Goal: Task Accomplishment & Management: Manage account settings

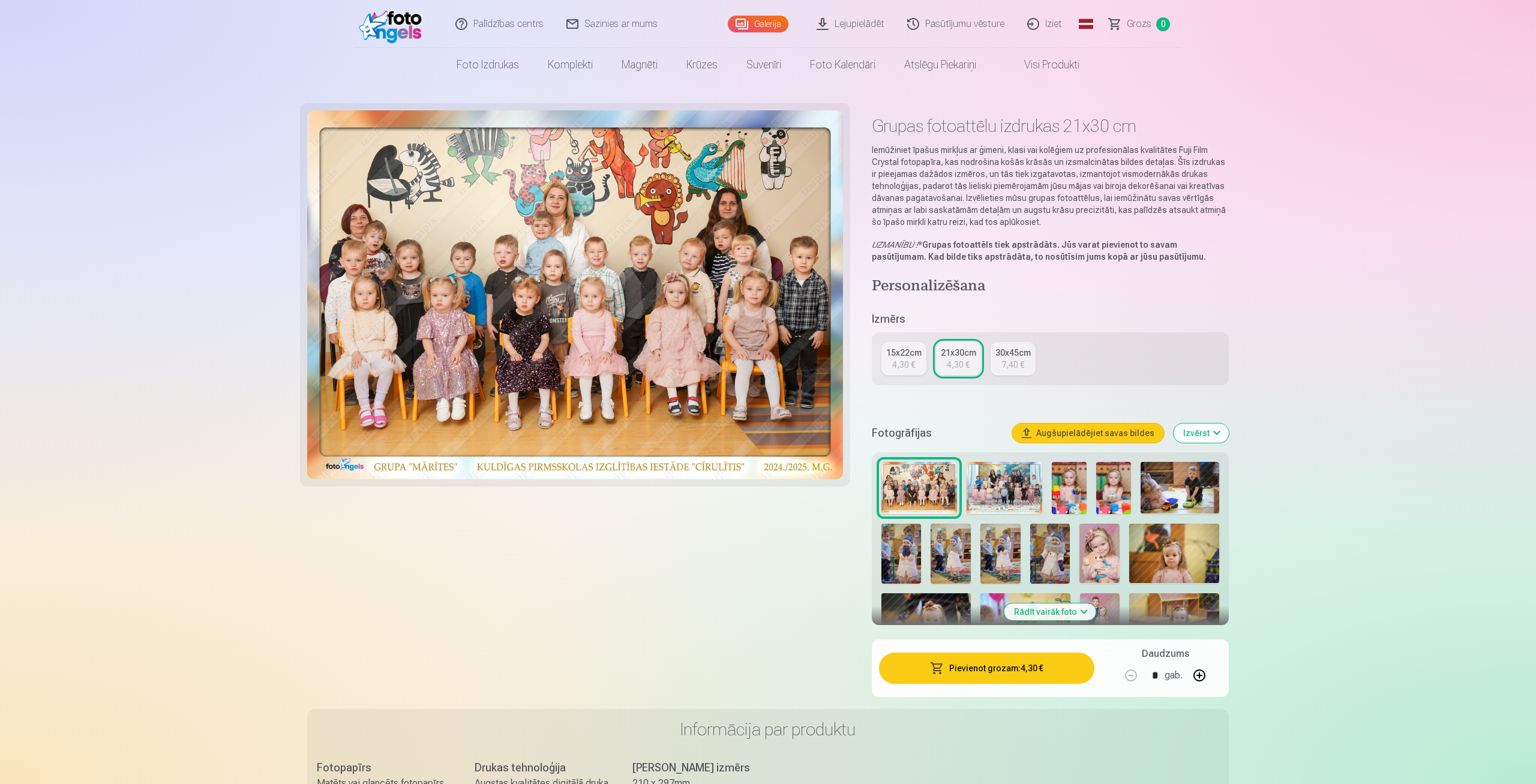
click at [1013, 364] on div "7,40 €" at bounding box center [1013, 365] width 23 height 12
click at [1074, 487] on img at bounding box center [1069, 488] width 35 height 52
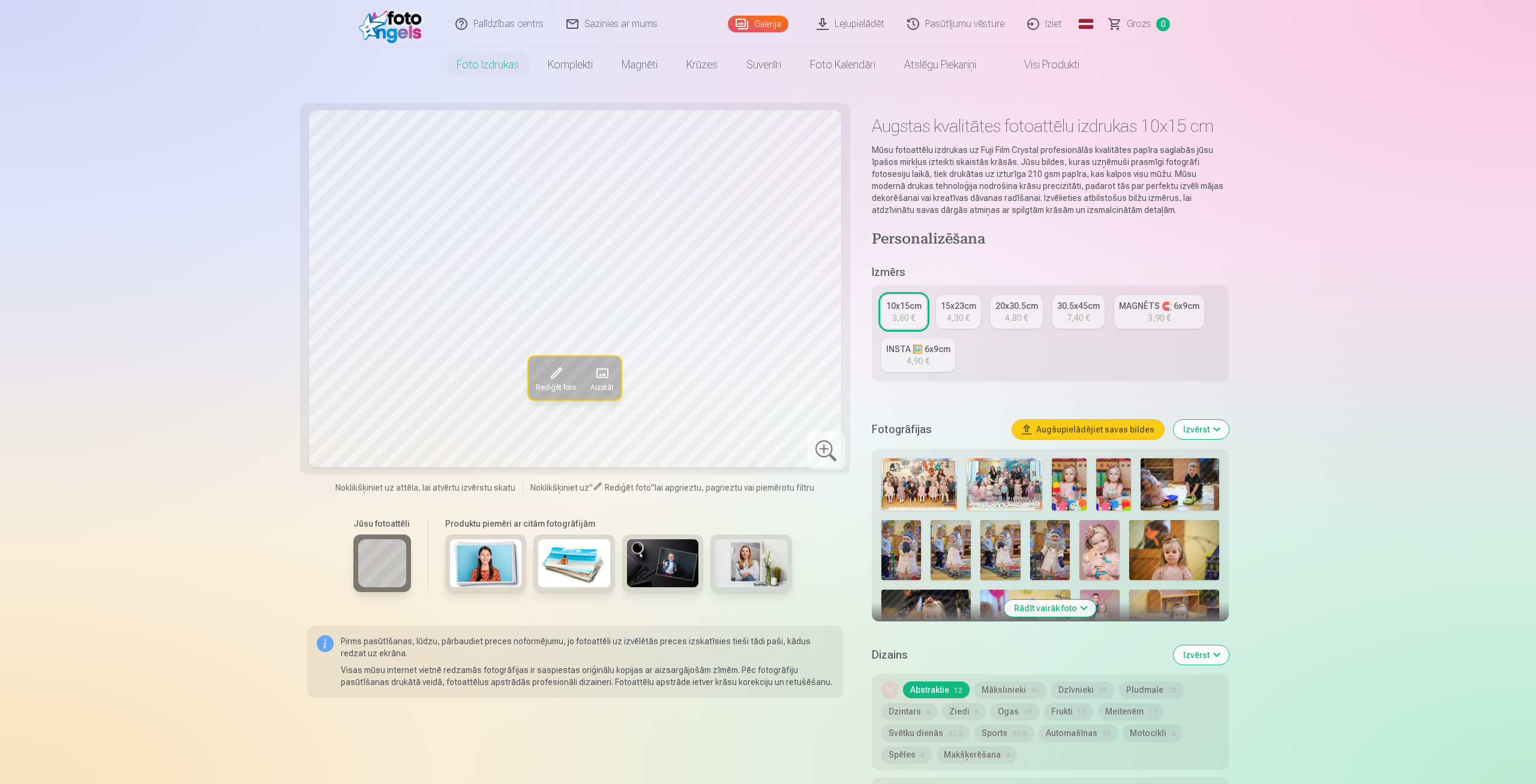
click at [1116, 481] on img at bounding box center [1113, 485] width 35 height 52
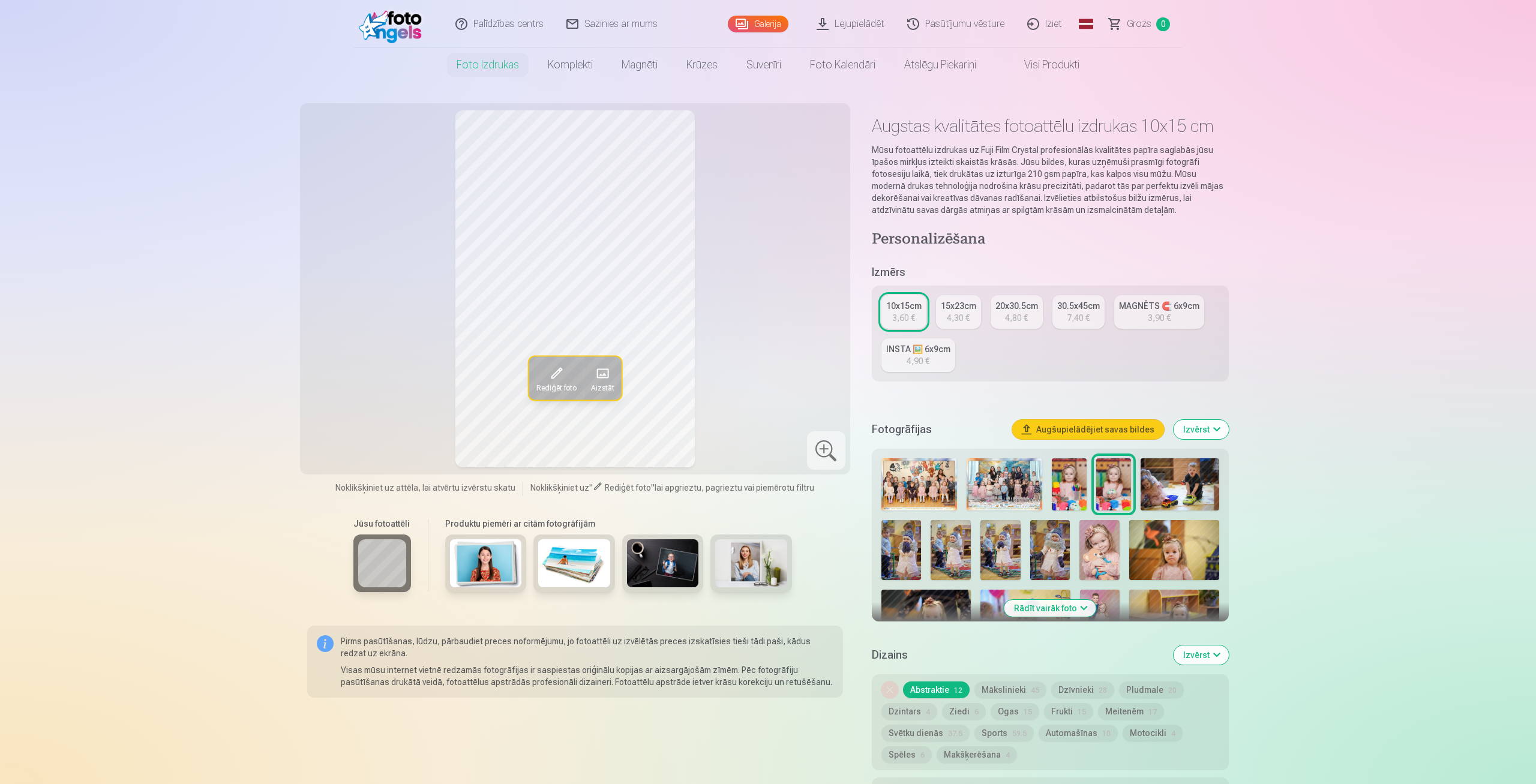
click at [1190, 485] on img at bounding box center [1180, 485] width 79 height 52
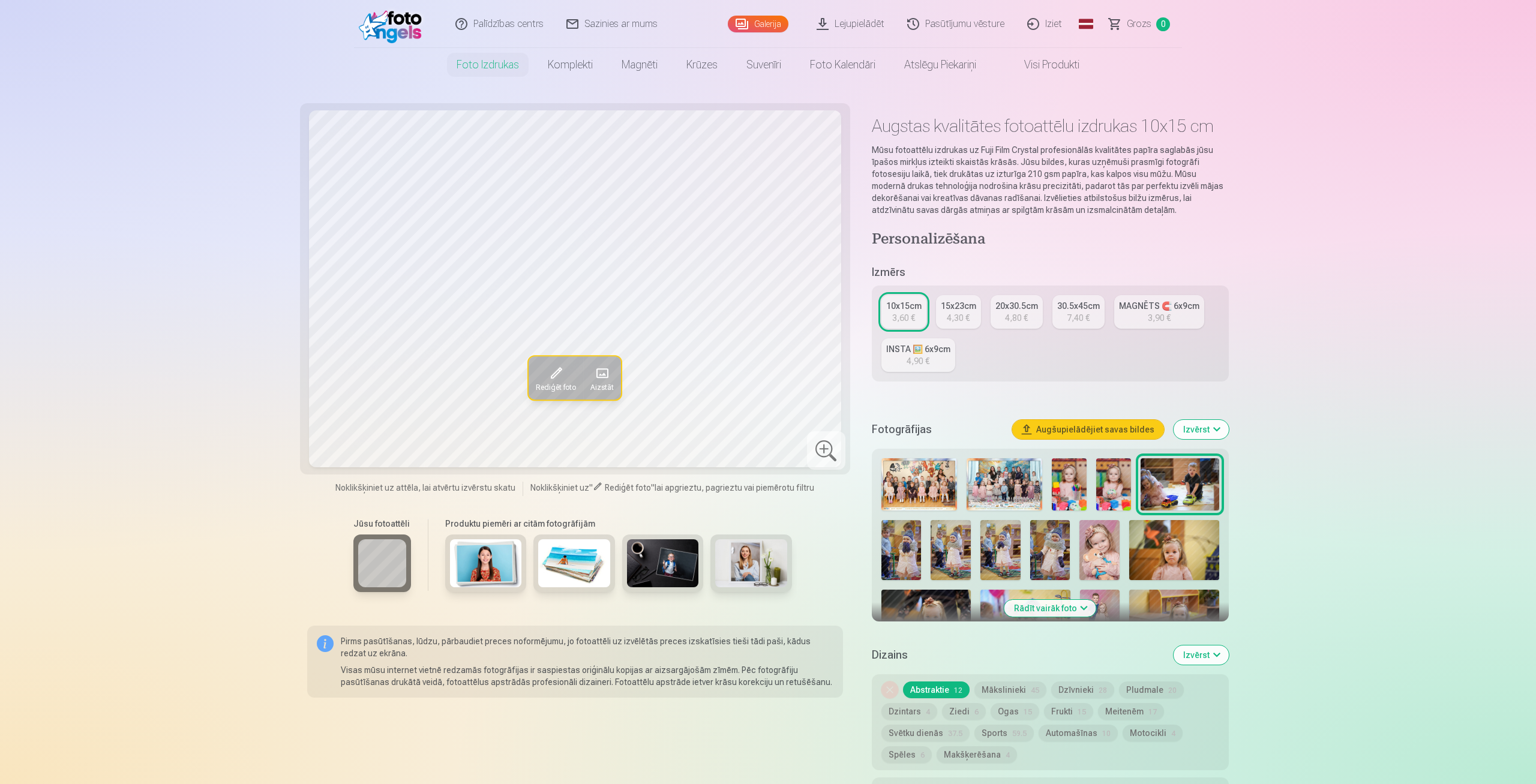
click at [899, 543] on img at bounding box center [901, 551] width 40 height 60
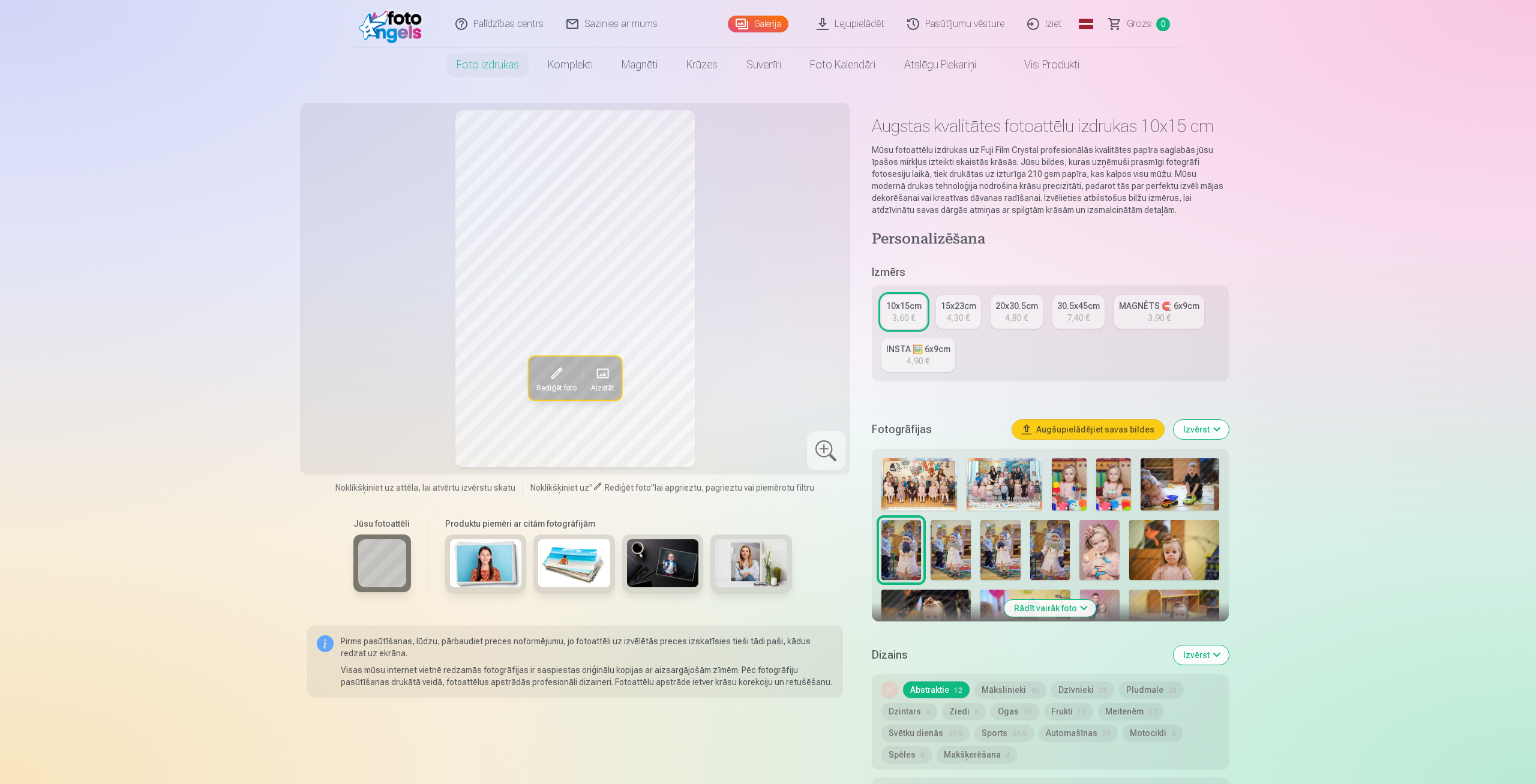
click at [953, 565] on img at bounding box center [951, 551] width 40 height 60
click at [1002, 551] on img at bounding box center [1000, 551] width 40 height 60
click at [1058, 553] on img at bounding box center [1050, 551] width 40 height 60
click at [1106, 554] on img at bounding box center [1099, 551] width 40 height 60
click at [1177, 547] on img at bounding box center [1175, 551] width 90 height 60
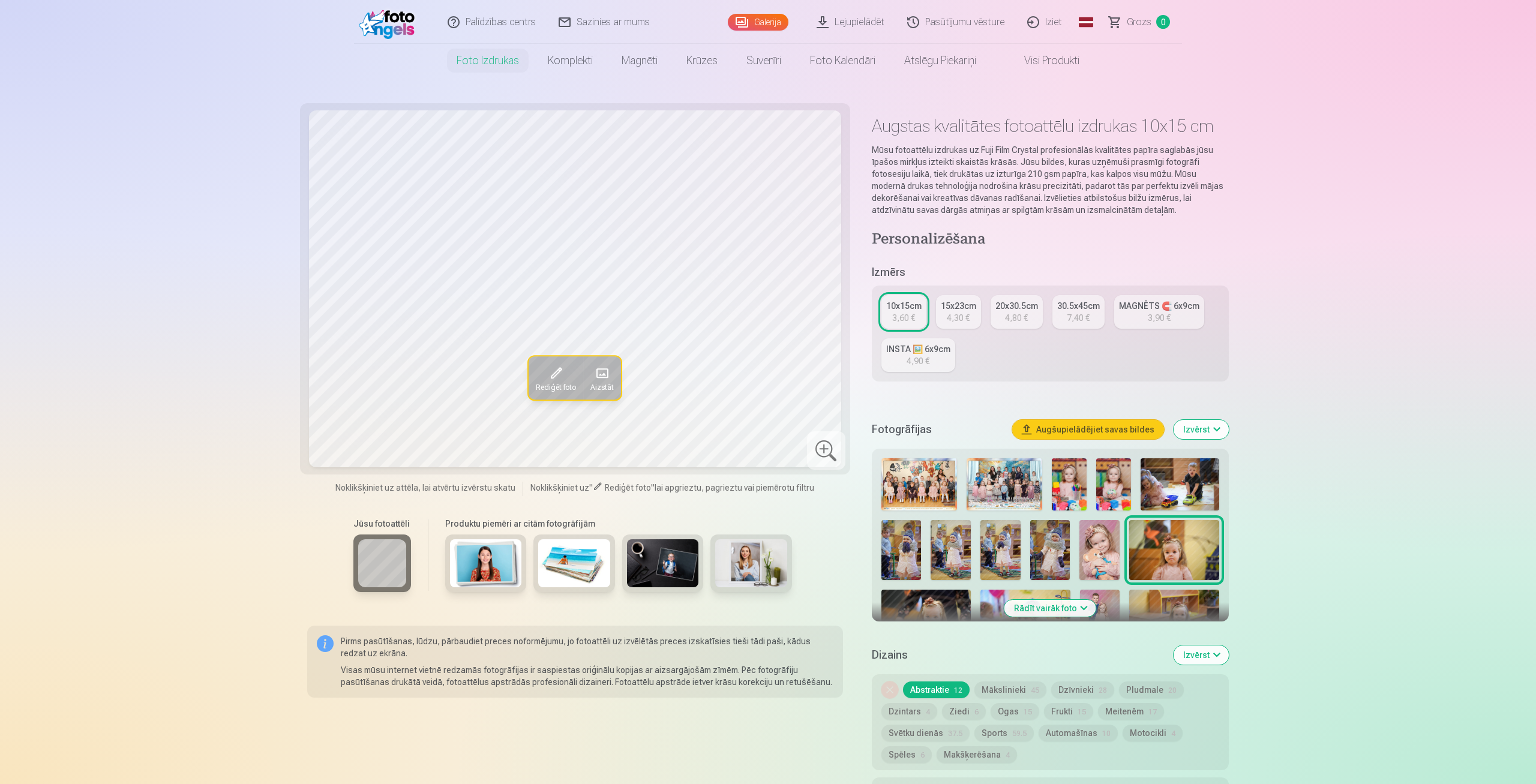
scroll to position [63, 0]
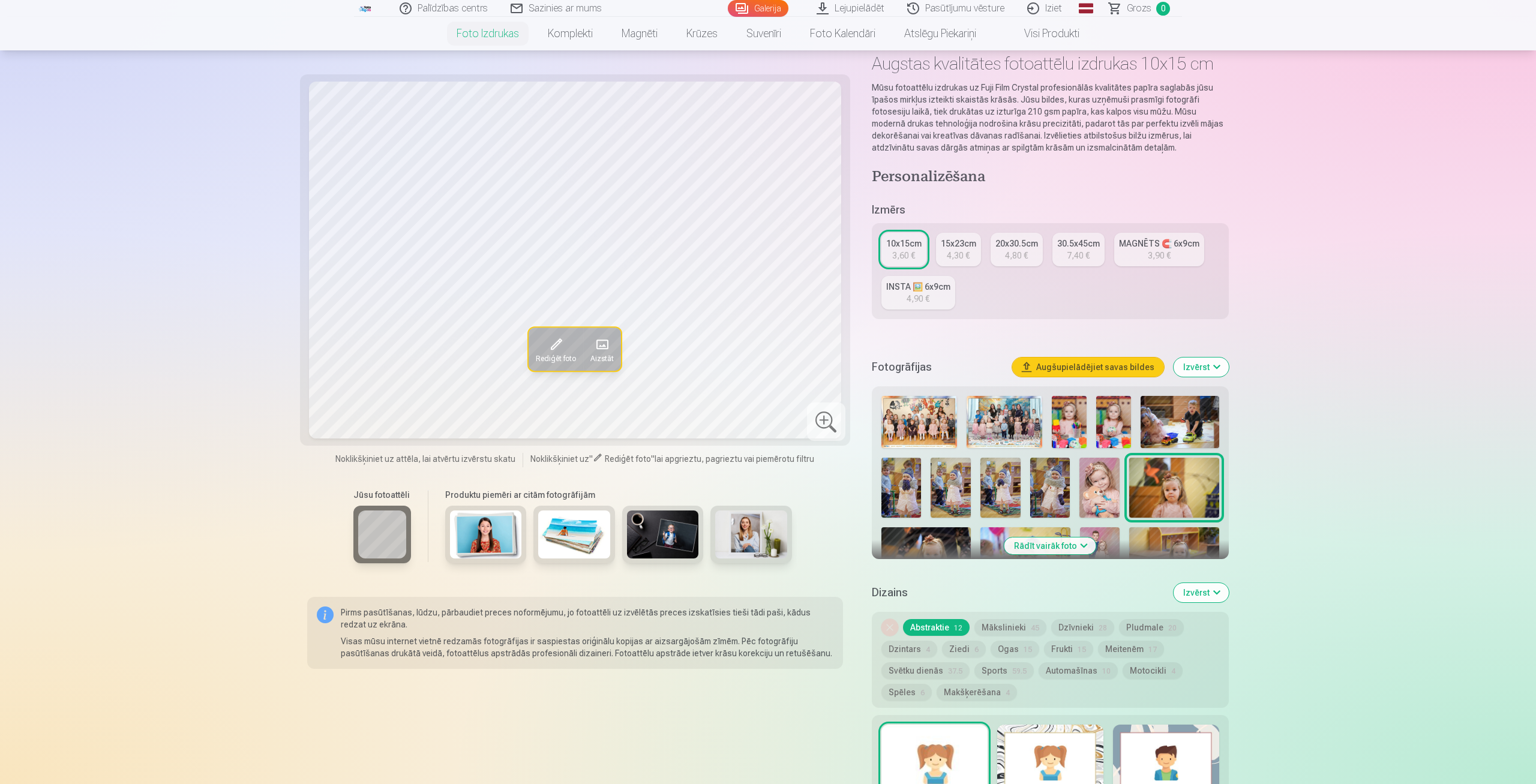
click at [1053, 547] on button "Rādīt vairāk foto" at bounding box center [1050, 546] width 92 height 17
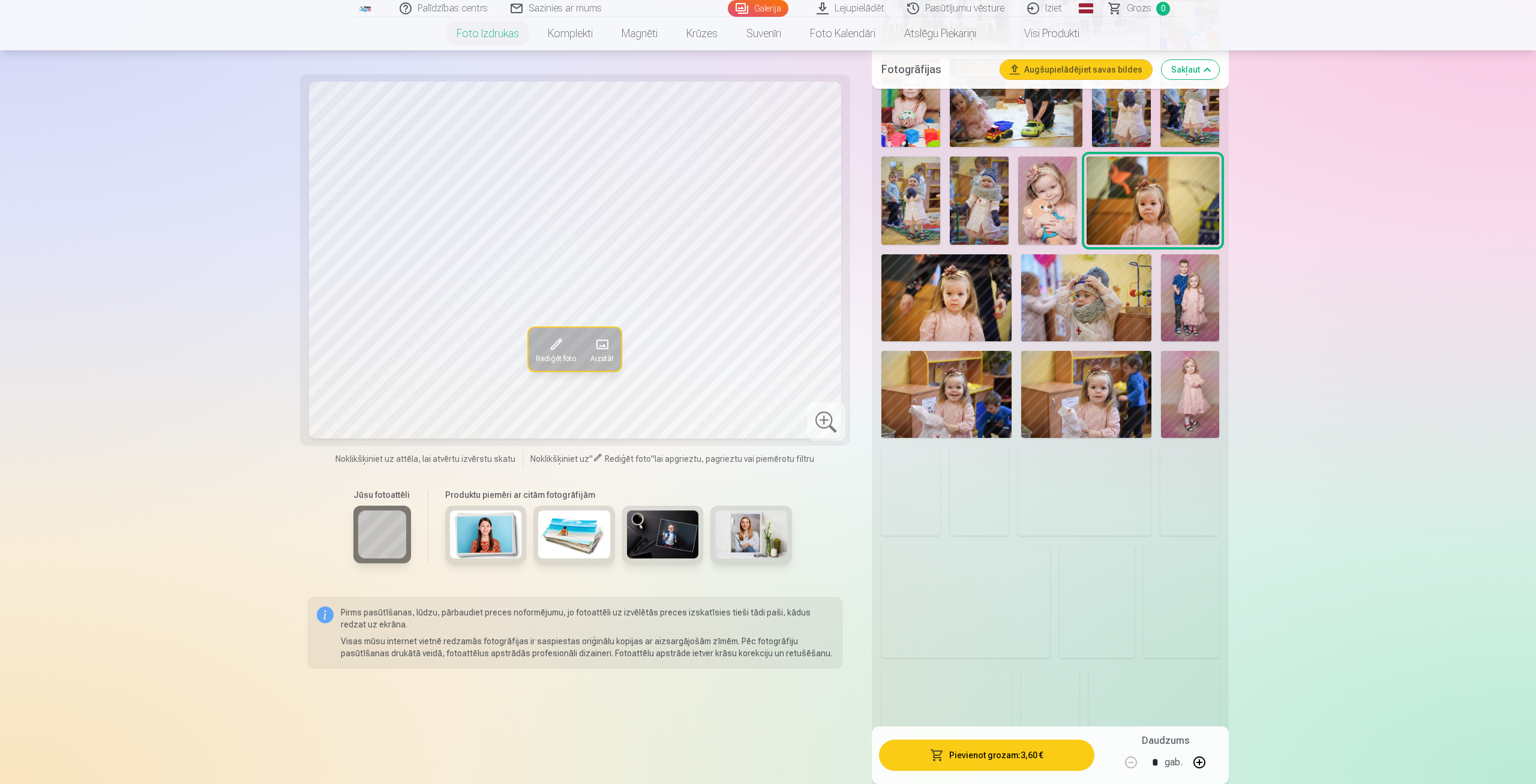
scroll to position [500, 0]
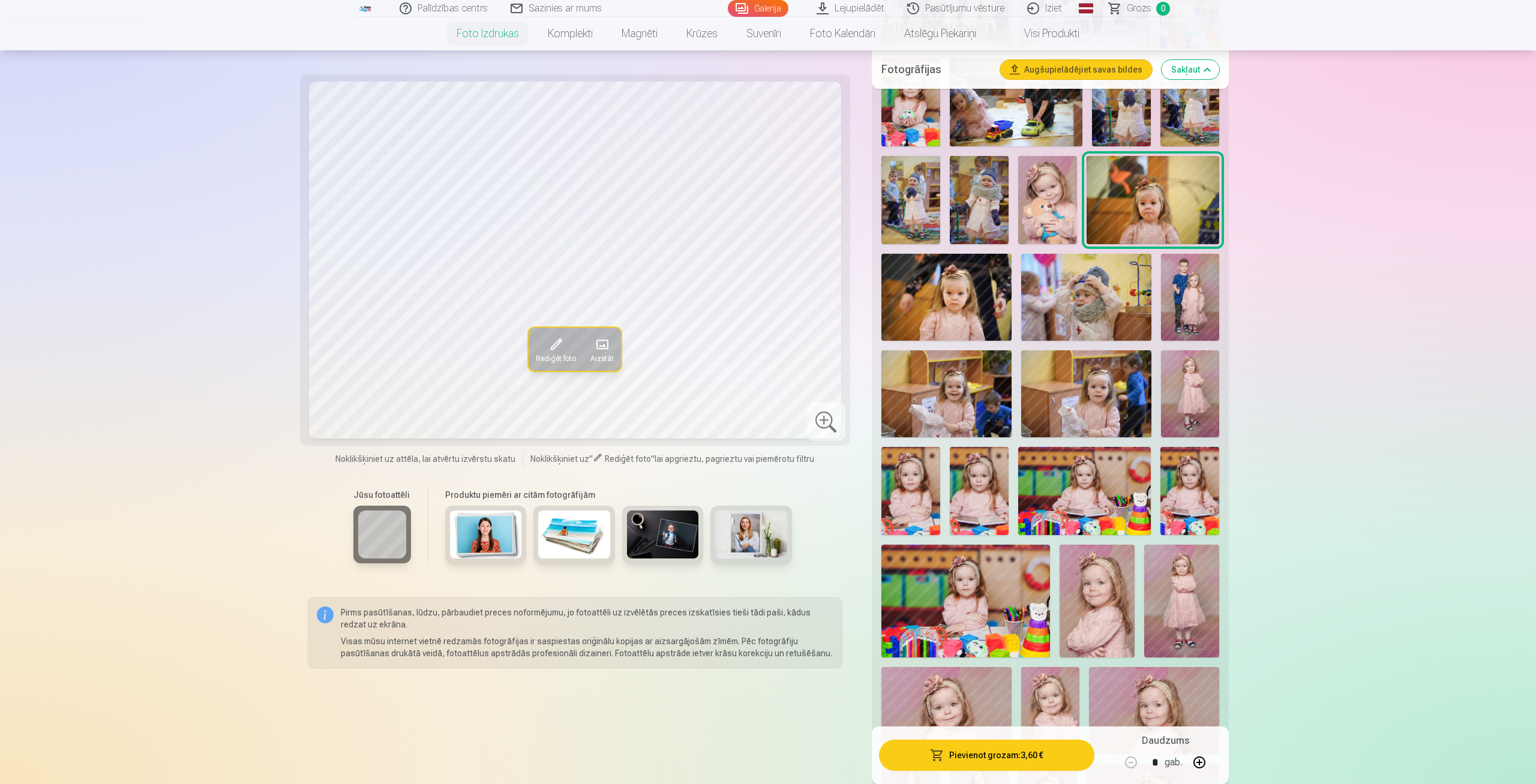
click at [945, 306] on img at bounding box center [946, 297] width 130 height 87
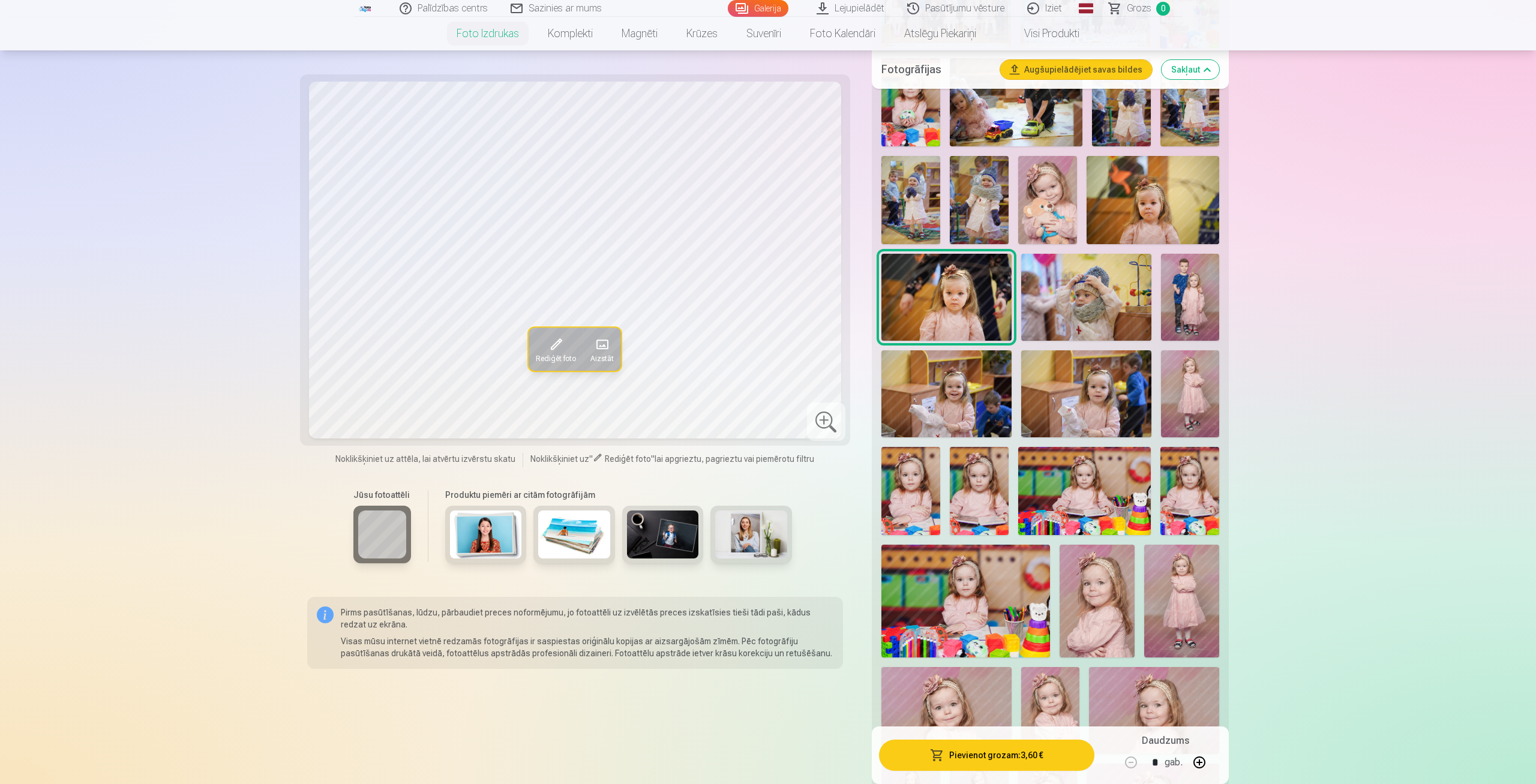
click at [1078, 297] on img at bounding box center [1086, 297] width 130 height 87
click at [1190, 302] on img at bounding box center [1190, 297] width 59 height 87
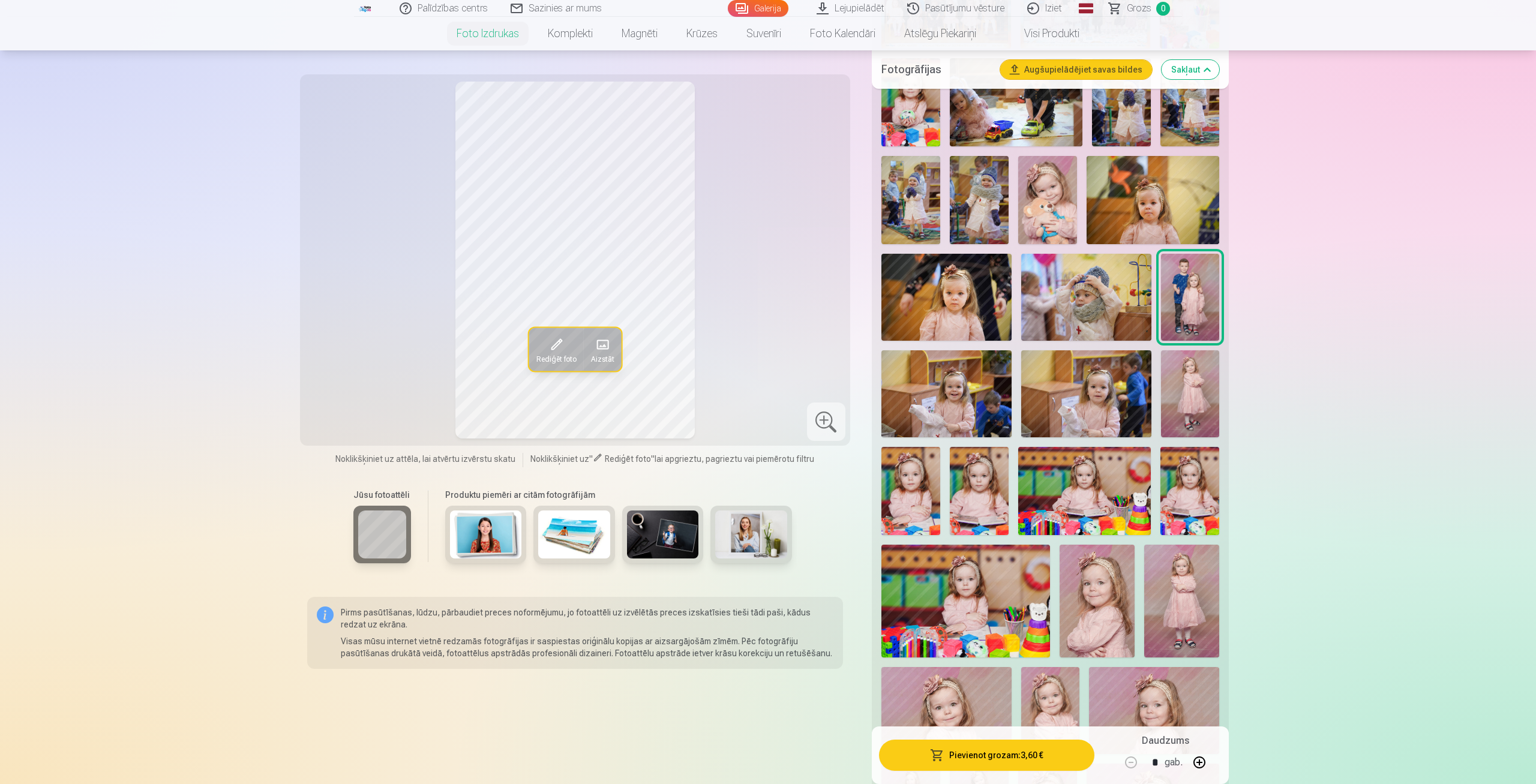
click at [926, 380] on img at bounding box center [946, 394] width 130 height 87
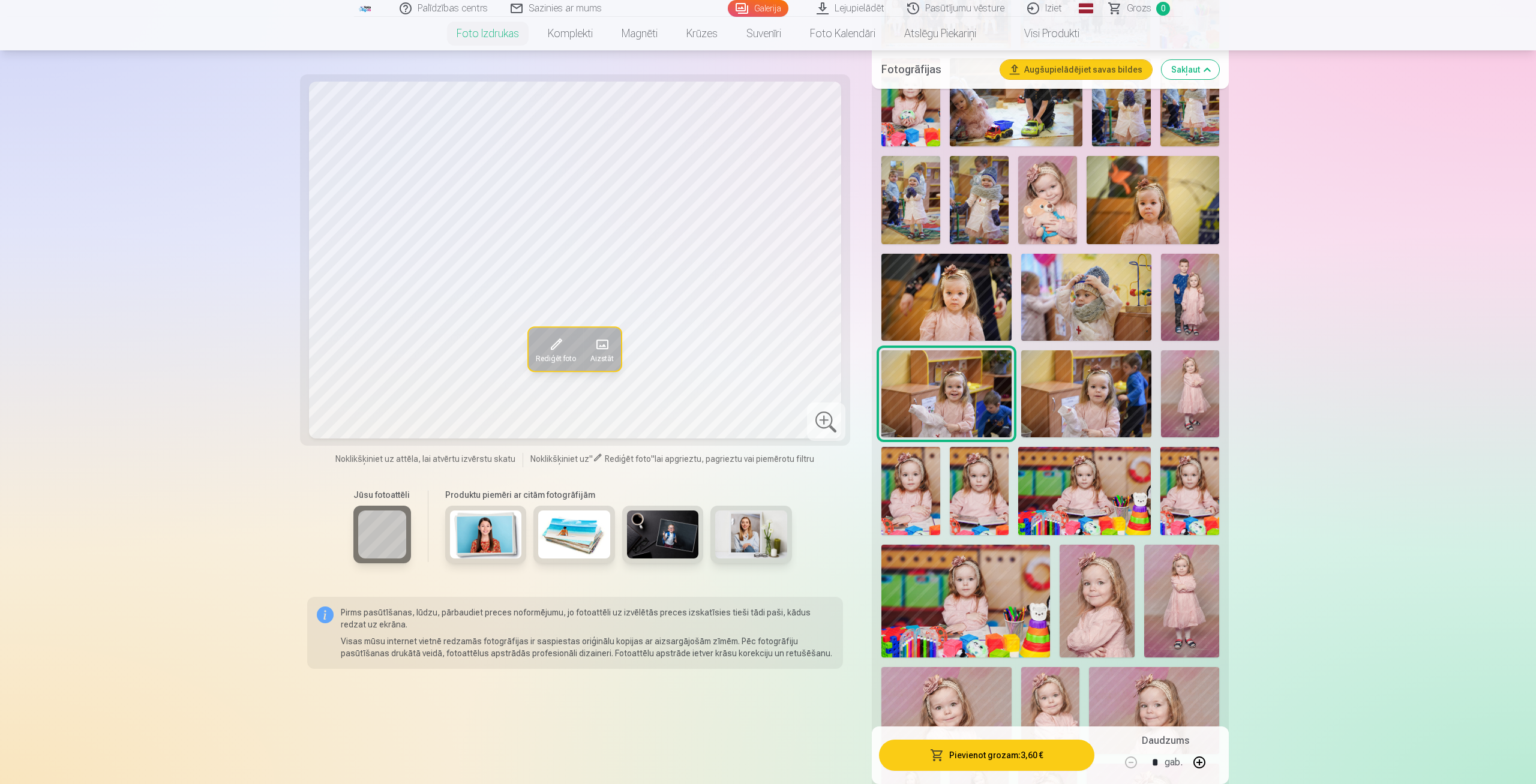
click at [1101, 414] on img at bounding box center [1086, 394] width 130 height 87
click at [1192, 416] on img at bounding box center [1190, 394] width 59 height 87
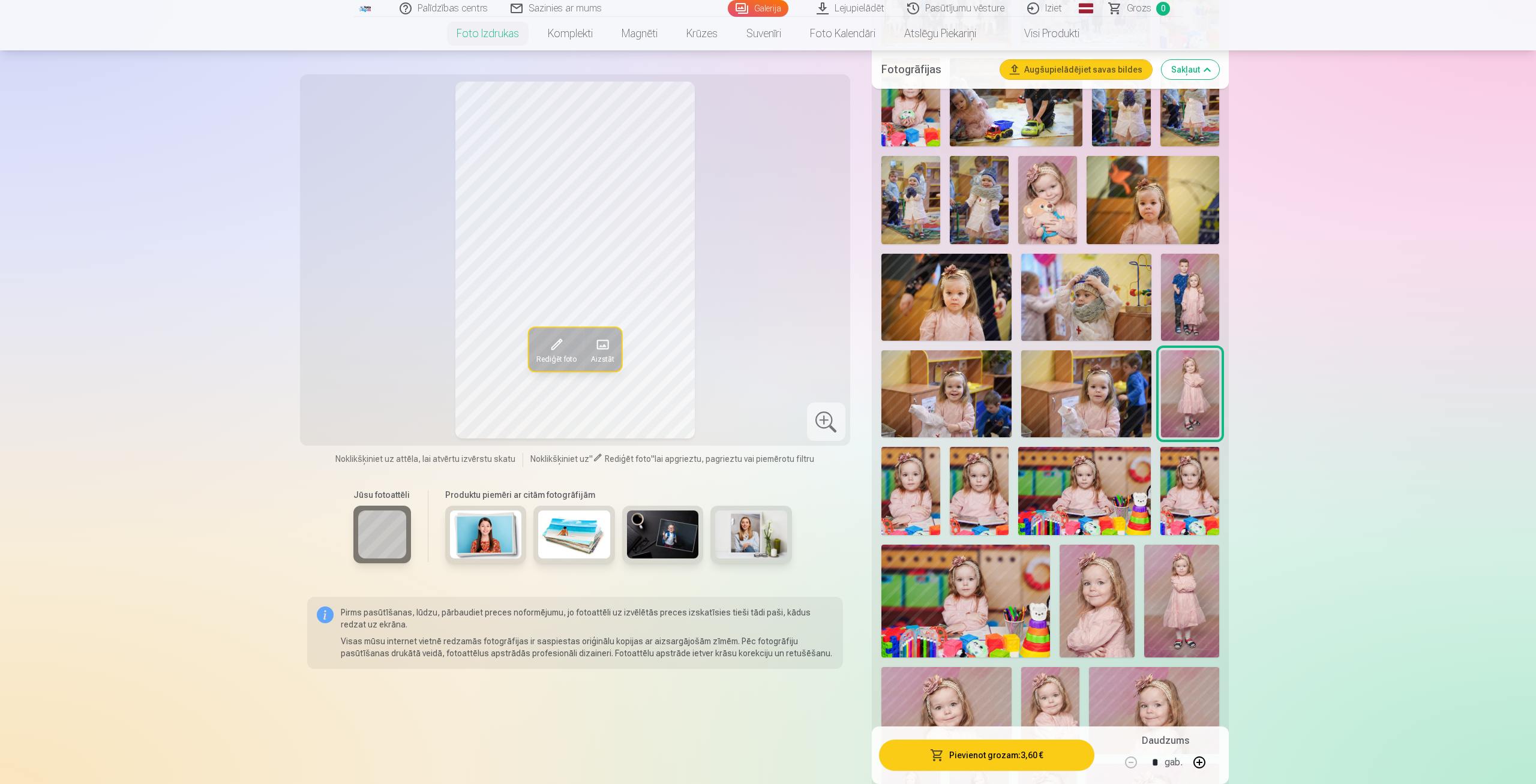
click at [908, 485] on img at bounding box center [911, 491] width 59 height 88
click at [977, 502] on img at bounding box center [979, 491] width 59 height 88
click at [1112, 502] on img at bounding box center [1084, 491] width 133 height 88
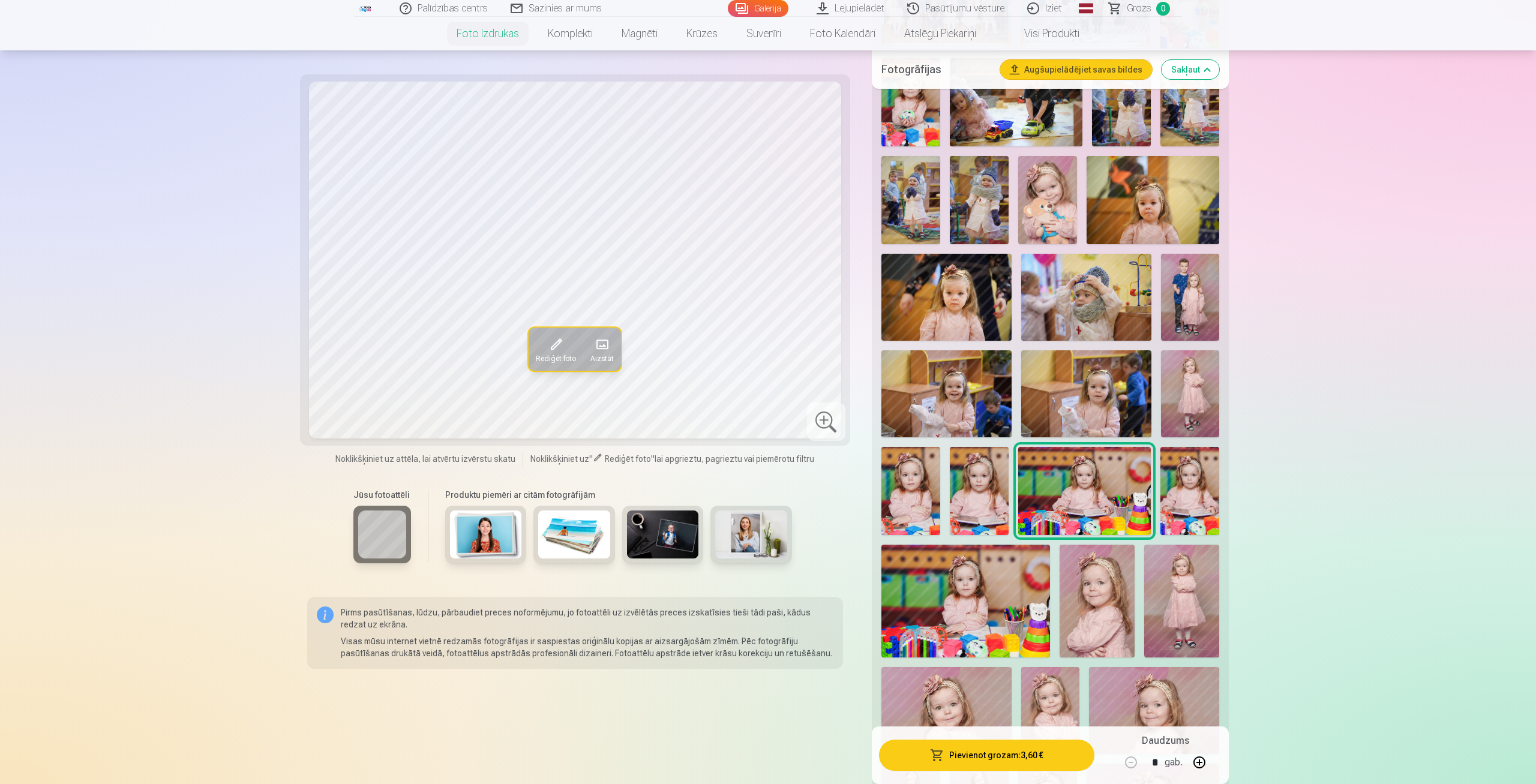
click at [1196, 489] on img at bounding box center [1190, 491] width 59 height 88
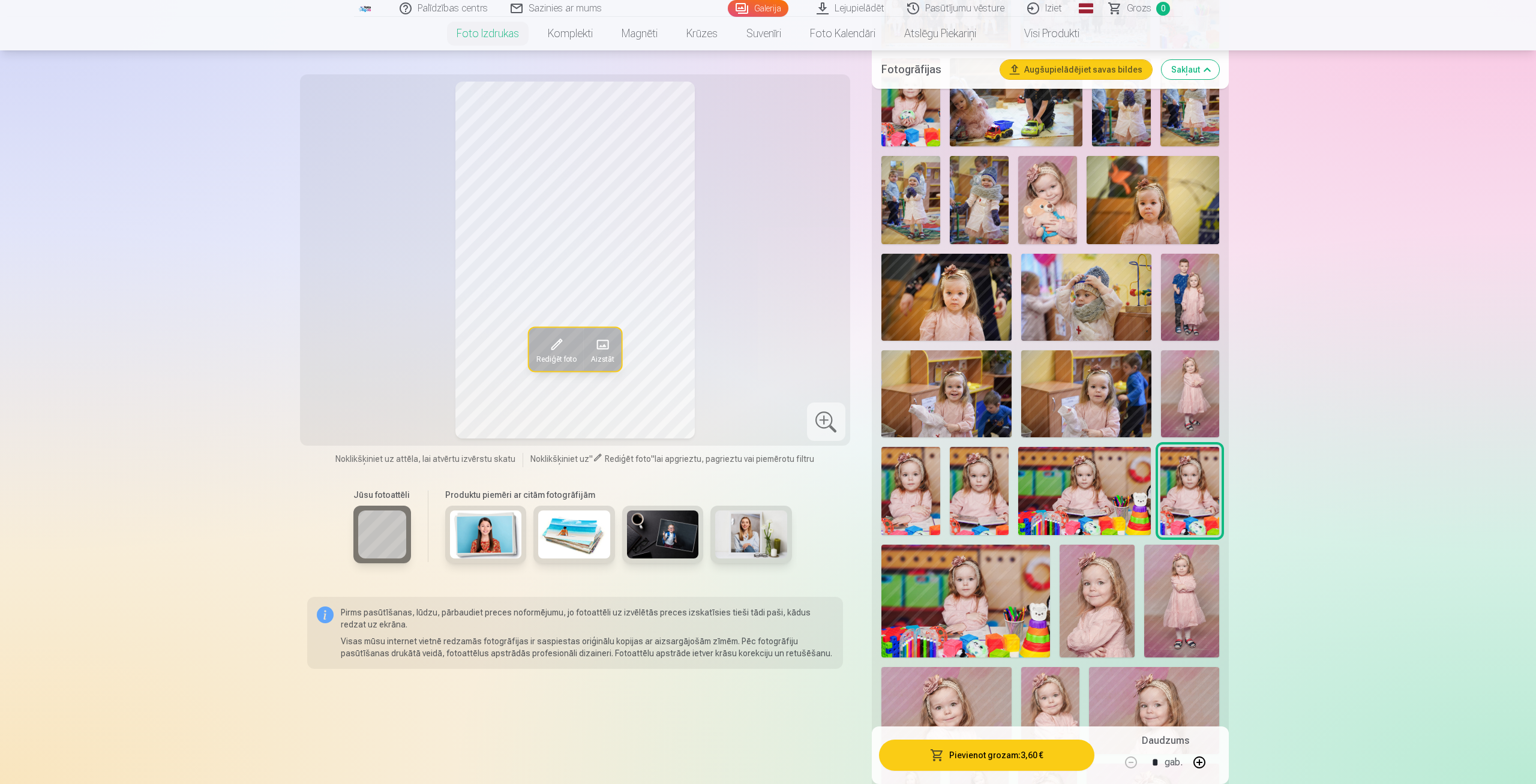
click at [966, 581] on img at bounding box center [966, 601] width 169 height 112
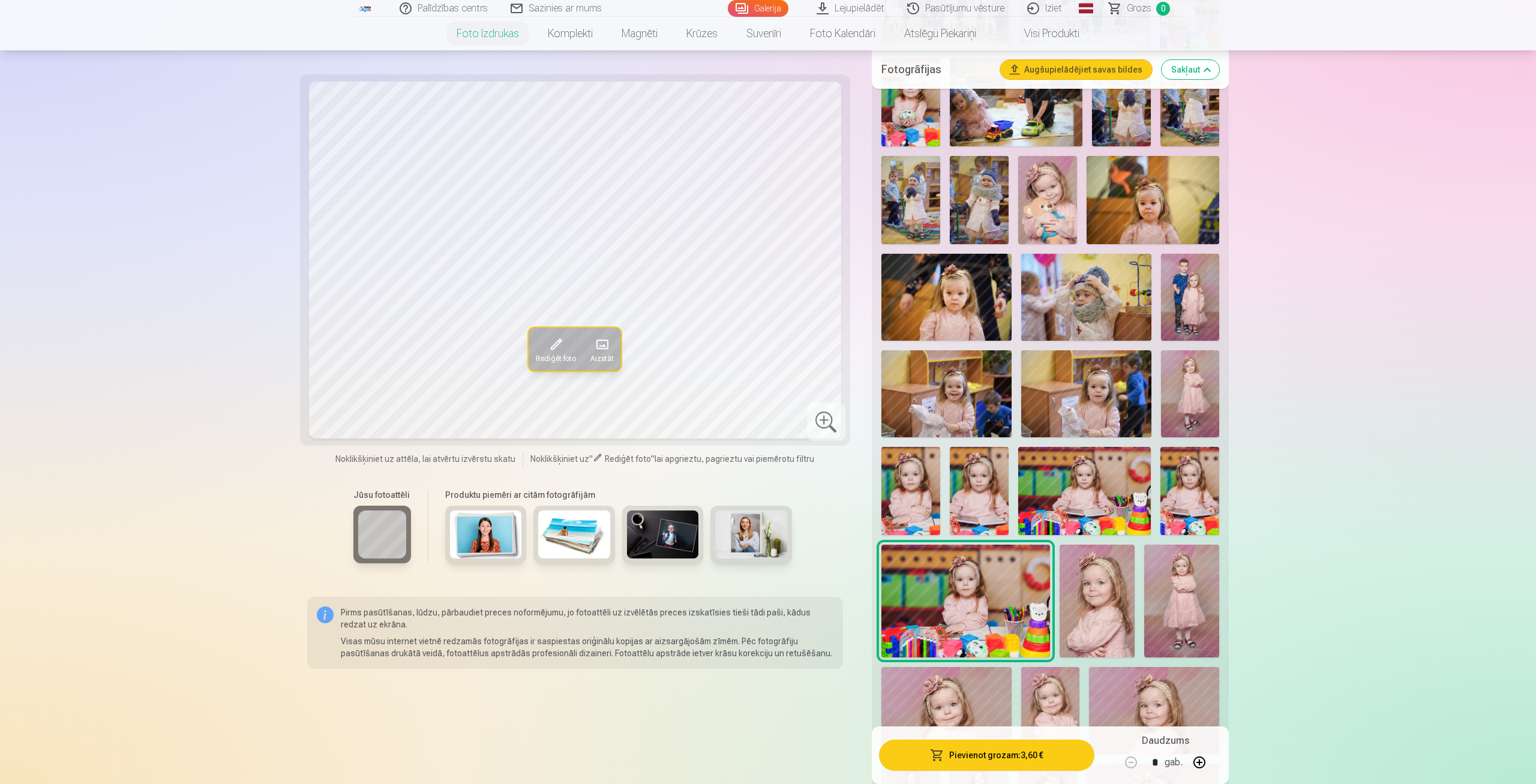
click at [1092, 617] on img at bounding box center [1097, 601] width 75 height 112
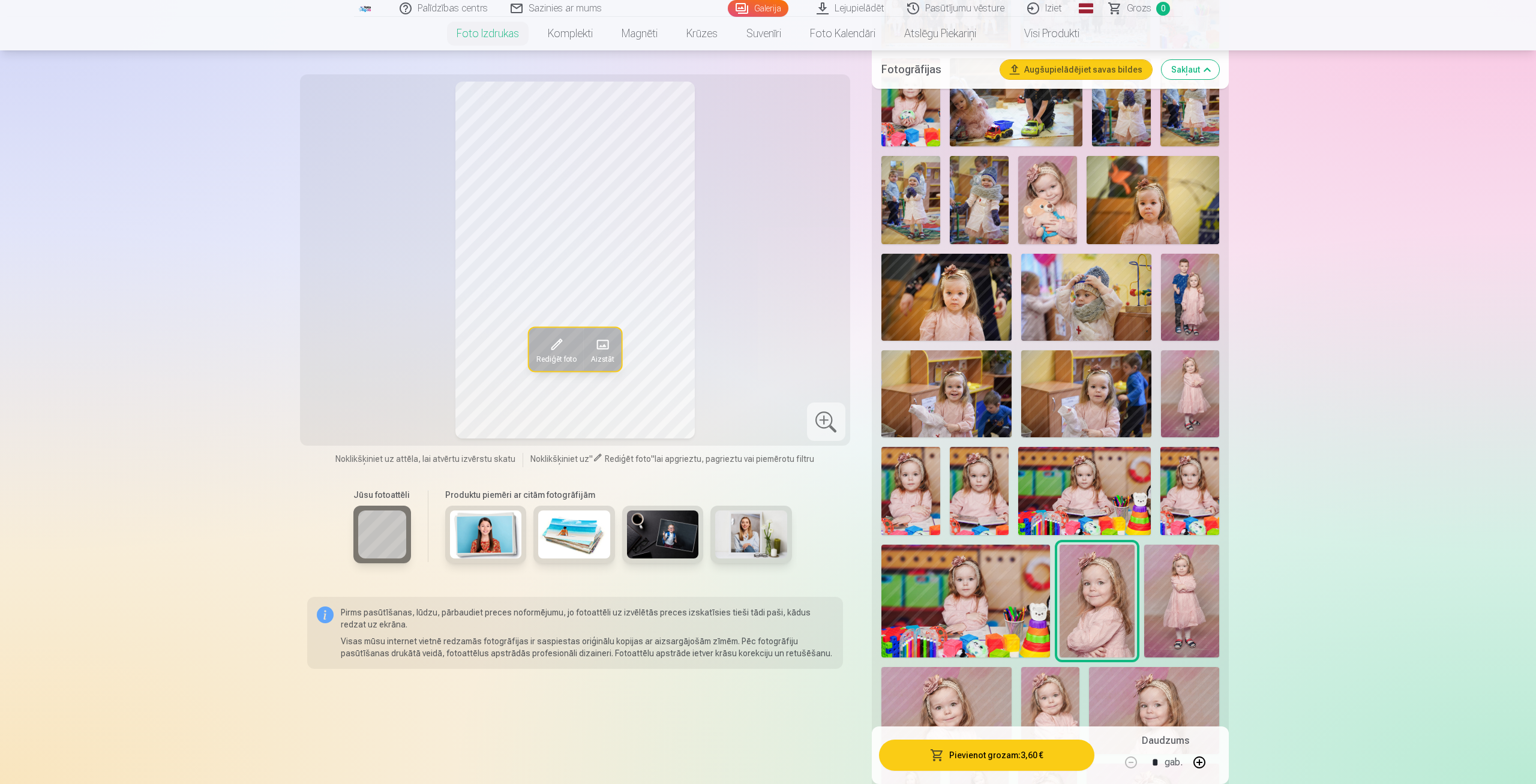
click at [1192, 612] on img at bounding box center [1182, 602] width 75 height 113
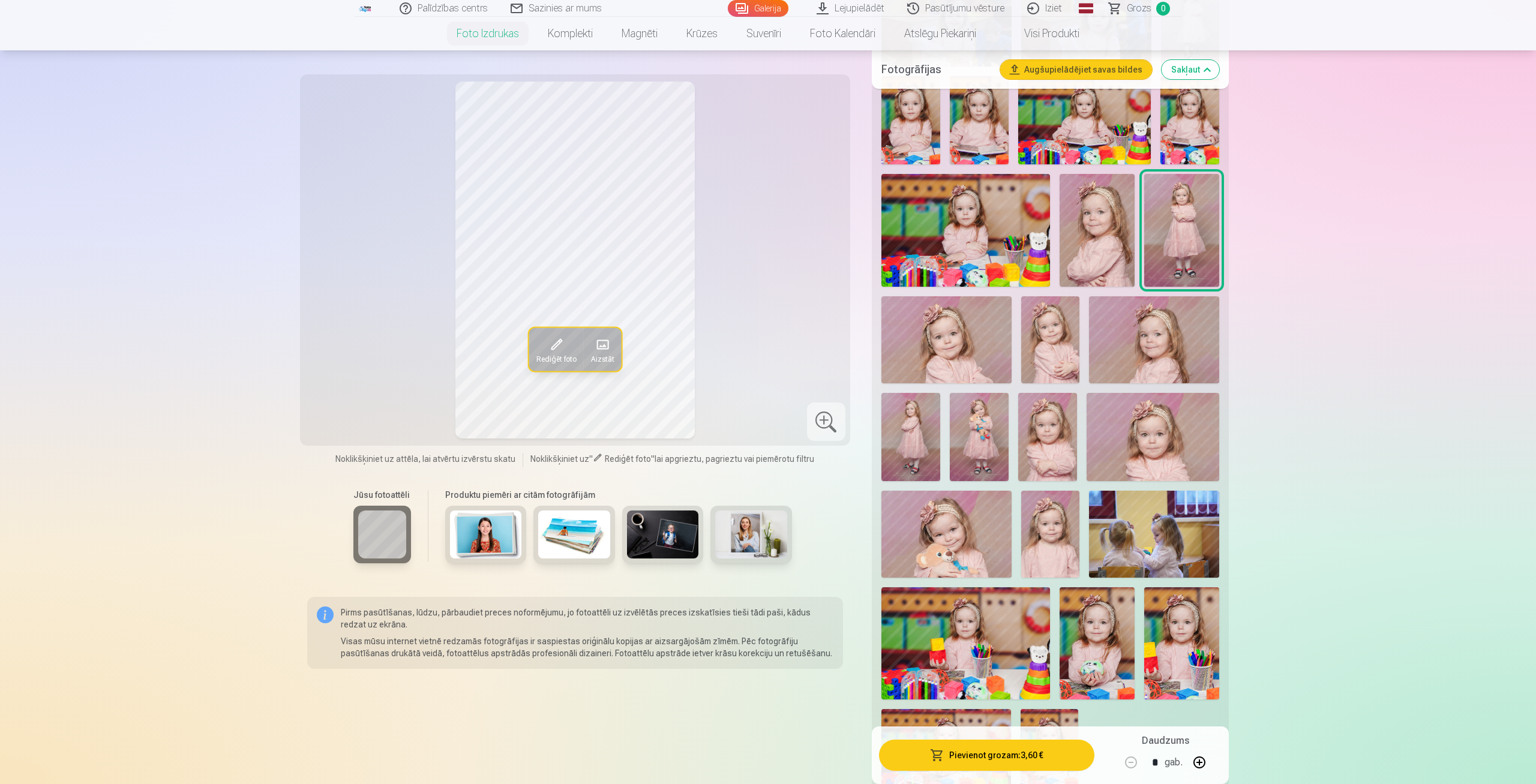
scroll to position [874, 0]
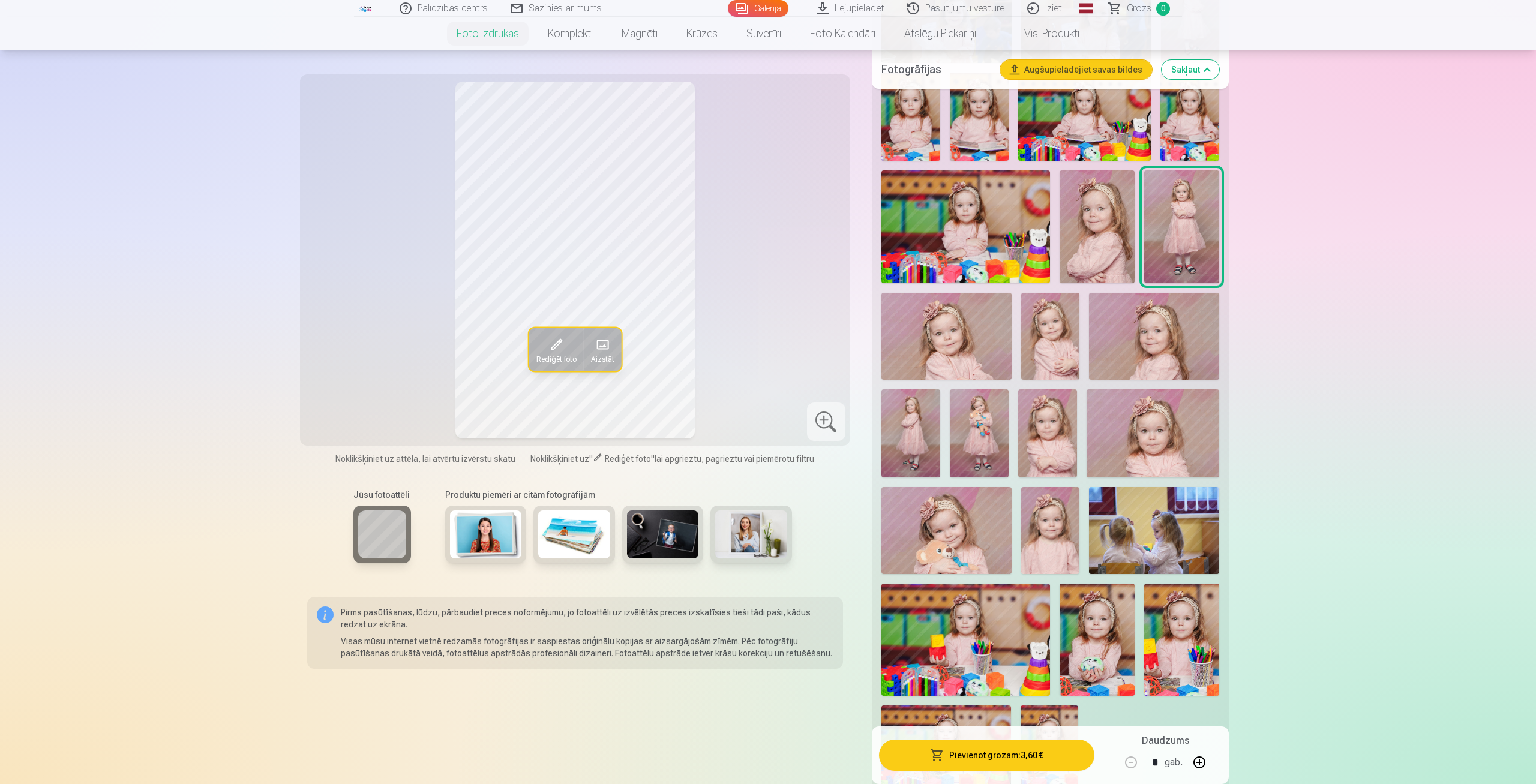
click at [924, 338] on img at bounding box center [946, 336] width 130 height 87
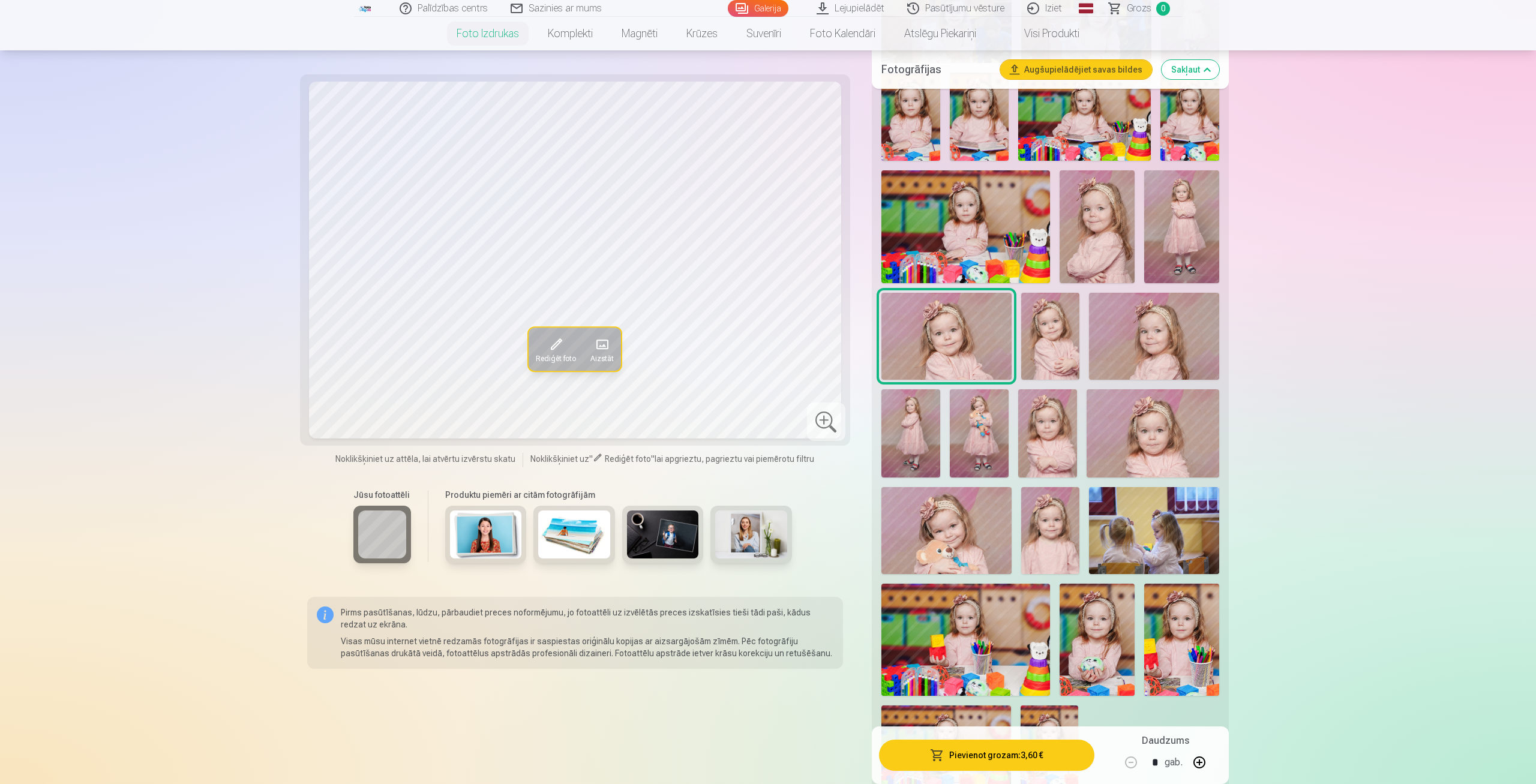
click at [1052, 346] on img at bounding box center [1051, 336] width 59 height 87
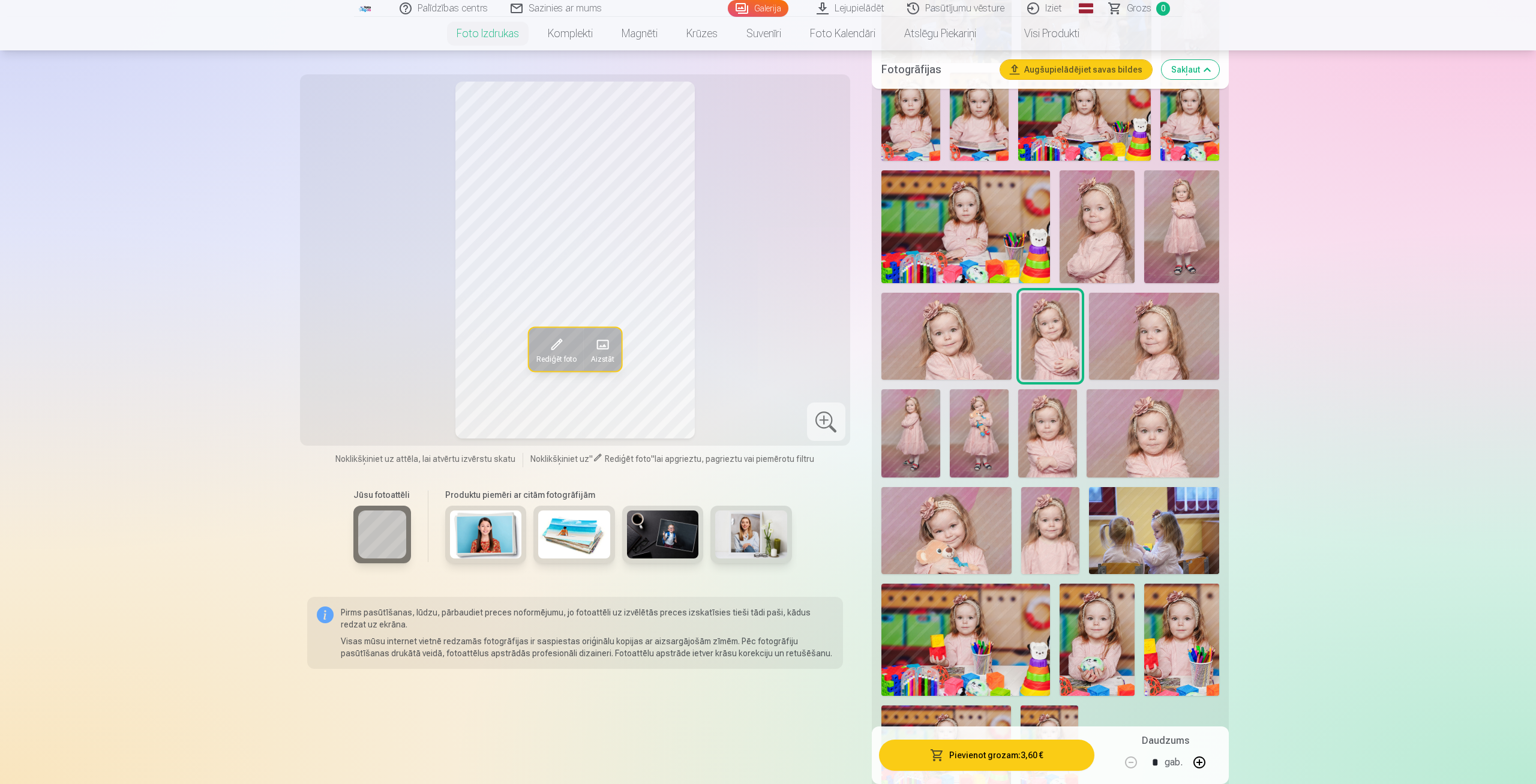
click at [1124, 357] on img at bounding box center [1154, 336] width 130 height 87
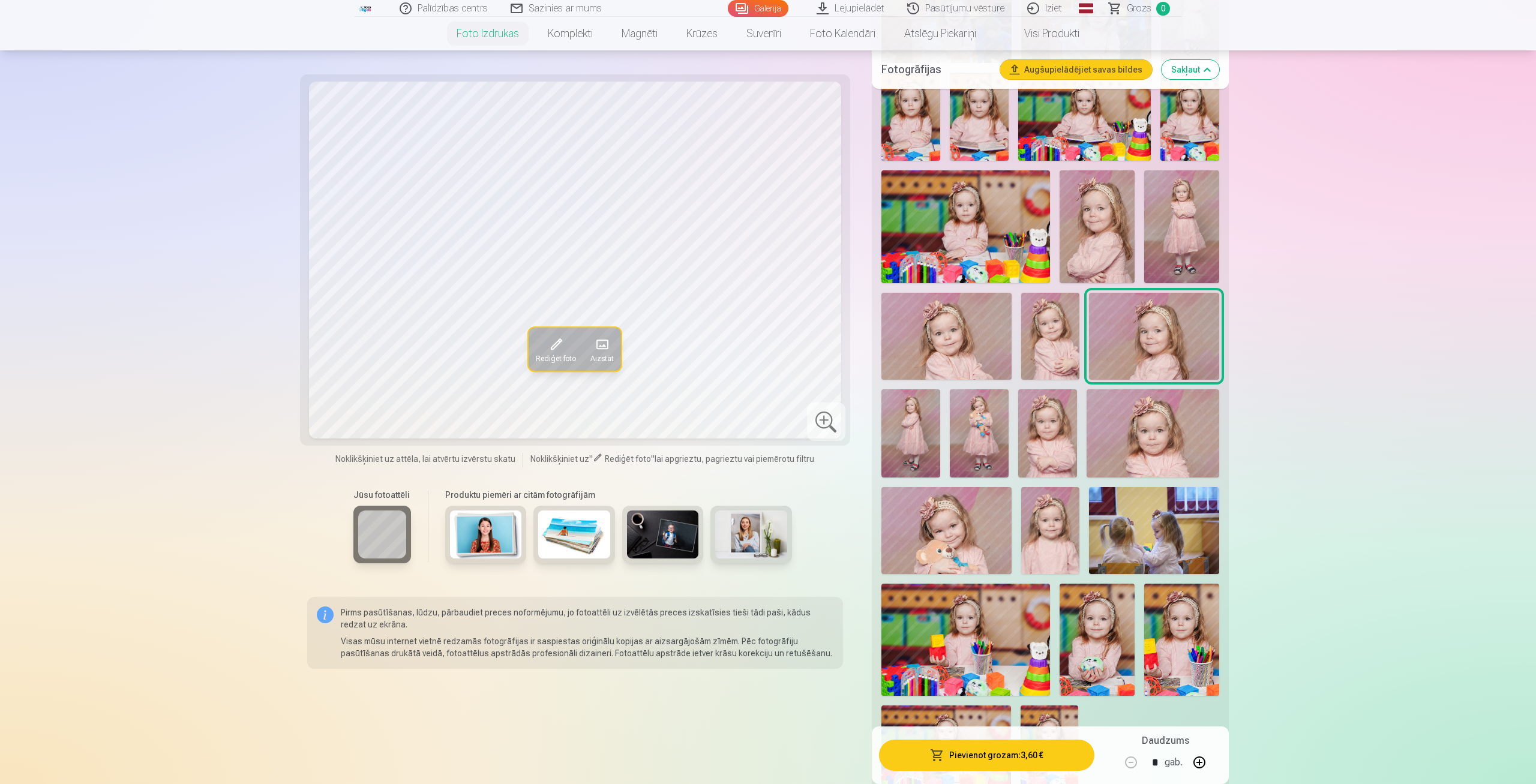
click at [915, 436] on img at bounding box center [911, 434] width 59 height 88
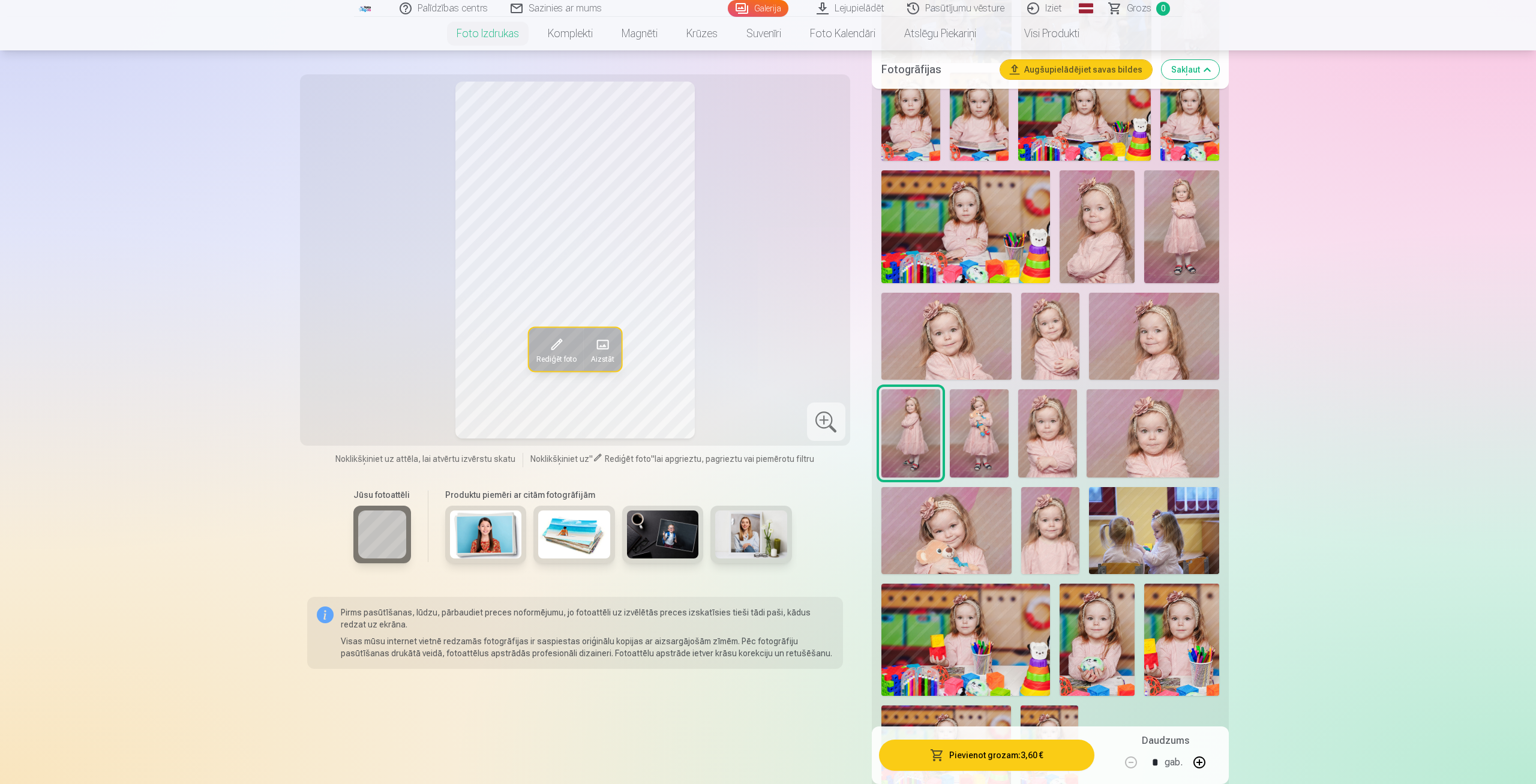
drag, startPoint x: 1019, startPoint y: 439, endPoint x: 986, endPoint y: 439, distance: 33.0
click at [1018, 439] on img at bounding box center [1047, 434] width 59 height 88
click at [986, 439] on img at bounding box center [979, 434] width 59 height 88
click at [1047, 429] on img at bounding box center [1047, 434] width 59 height 88
click at [1137, 434] on img at bounding box center [1153, 434] width 133 height 88
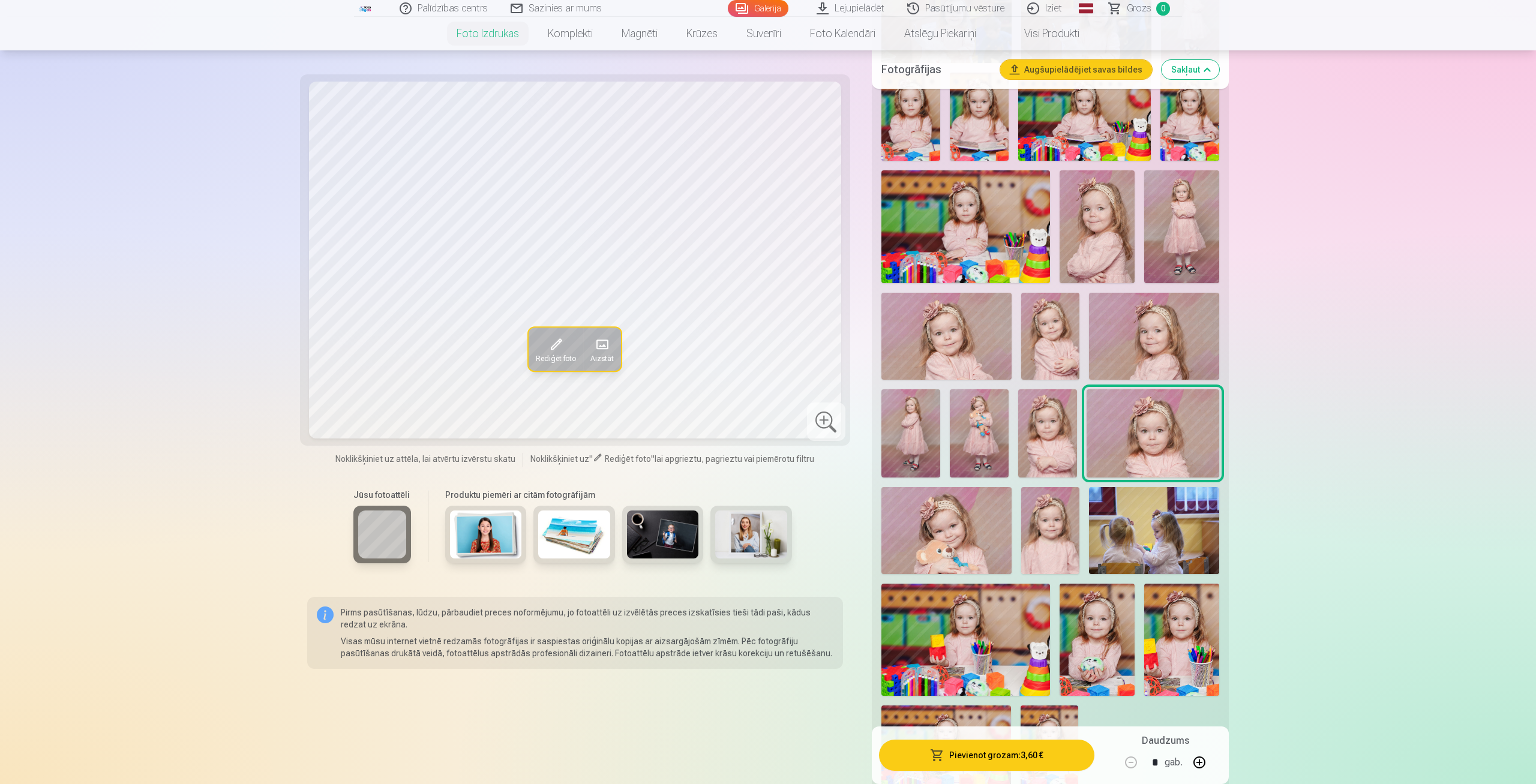
click at [932, 533] on img at bounding box center [946, 531] width 130 height 87
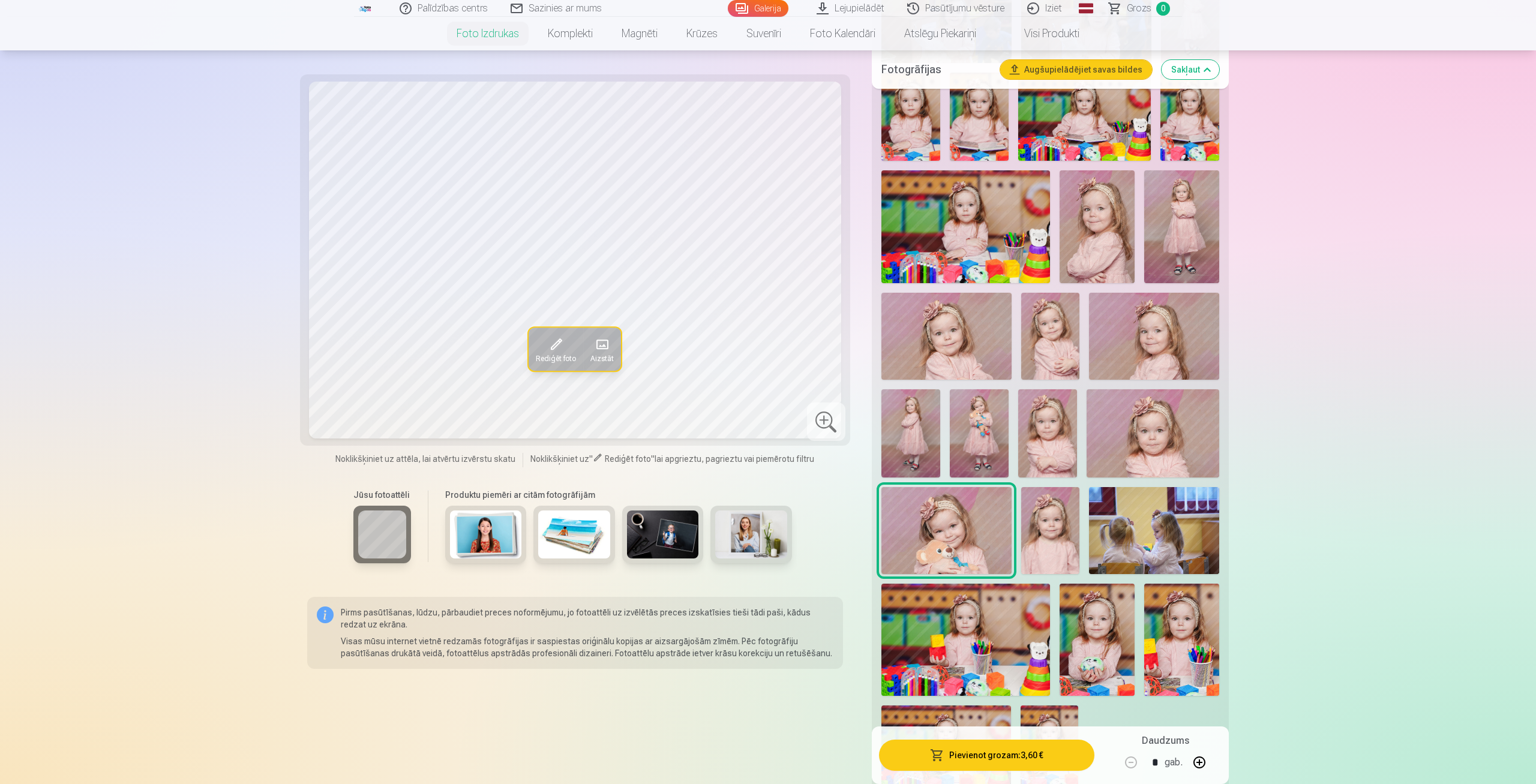
click at [1056, 517] on img at bounding box center [1051, 531] width 59 height 87
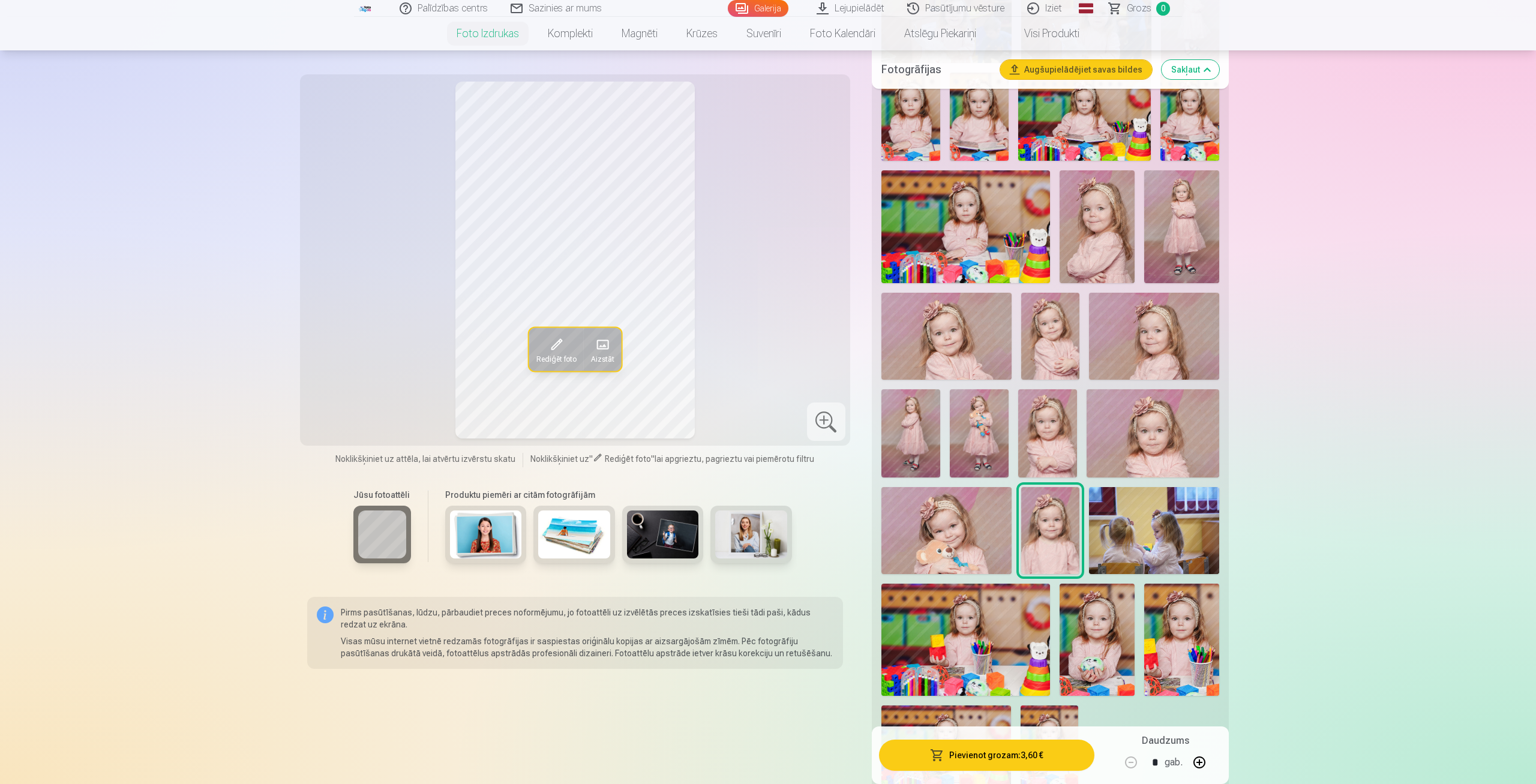
drag, startPoint x: 1142, startPoint y: 521, endPoint x: 1123, endPoint y: 519, distance: 19.1
click at [1141, 521] on img at bounding box center [1154, 531] width 130 height 87
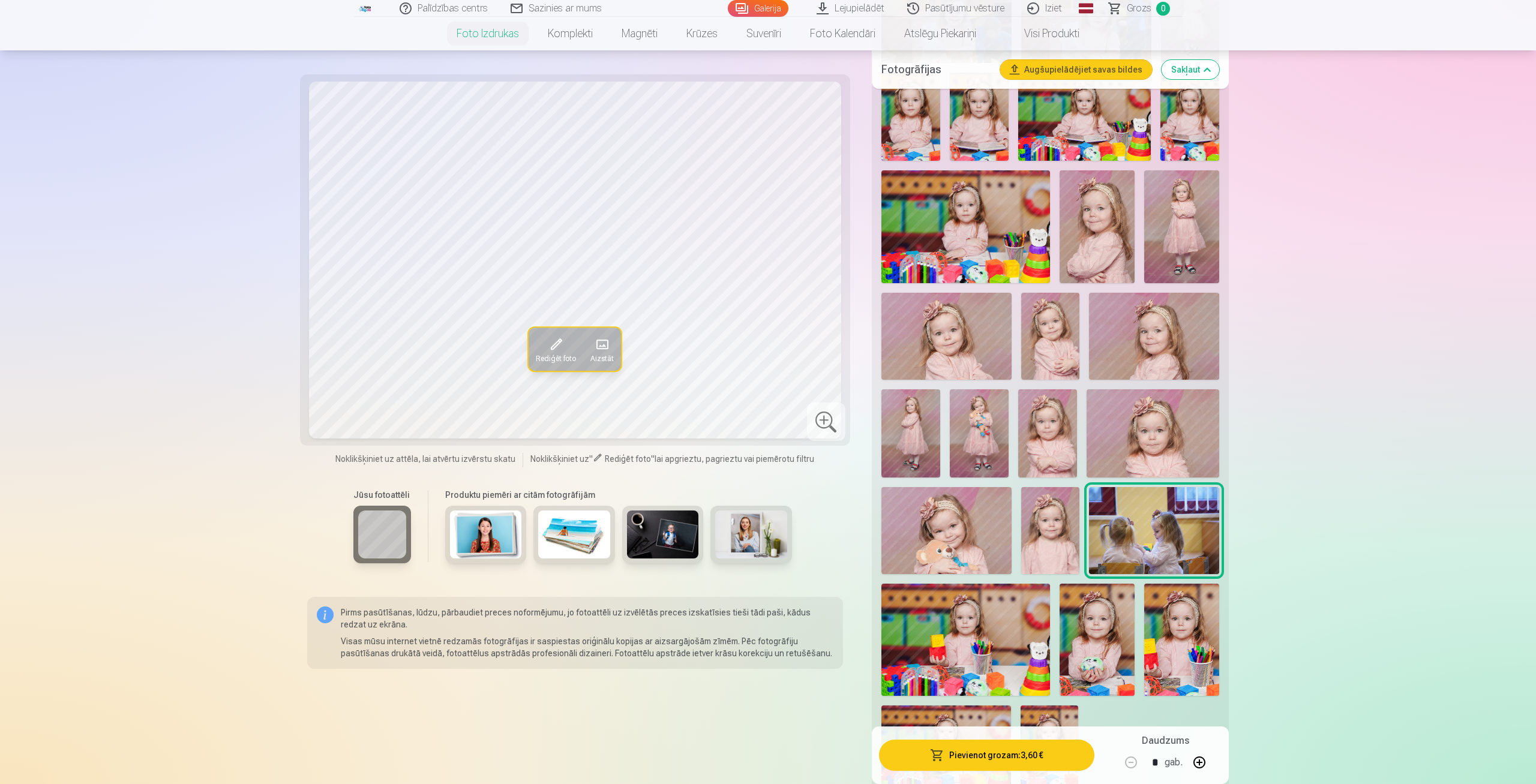
click at [960, 648] on img at bounding box center [966, 640] width 169 height 112
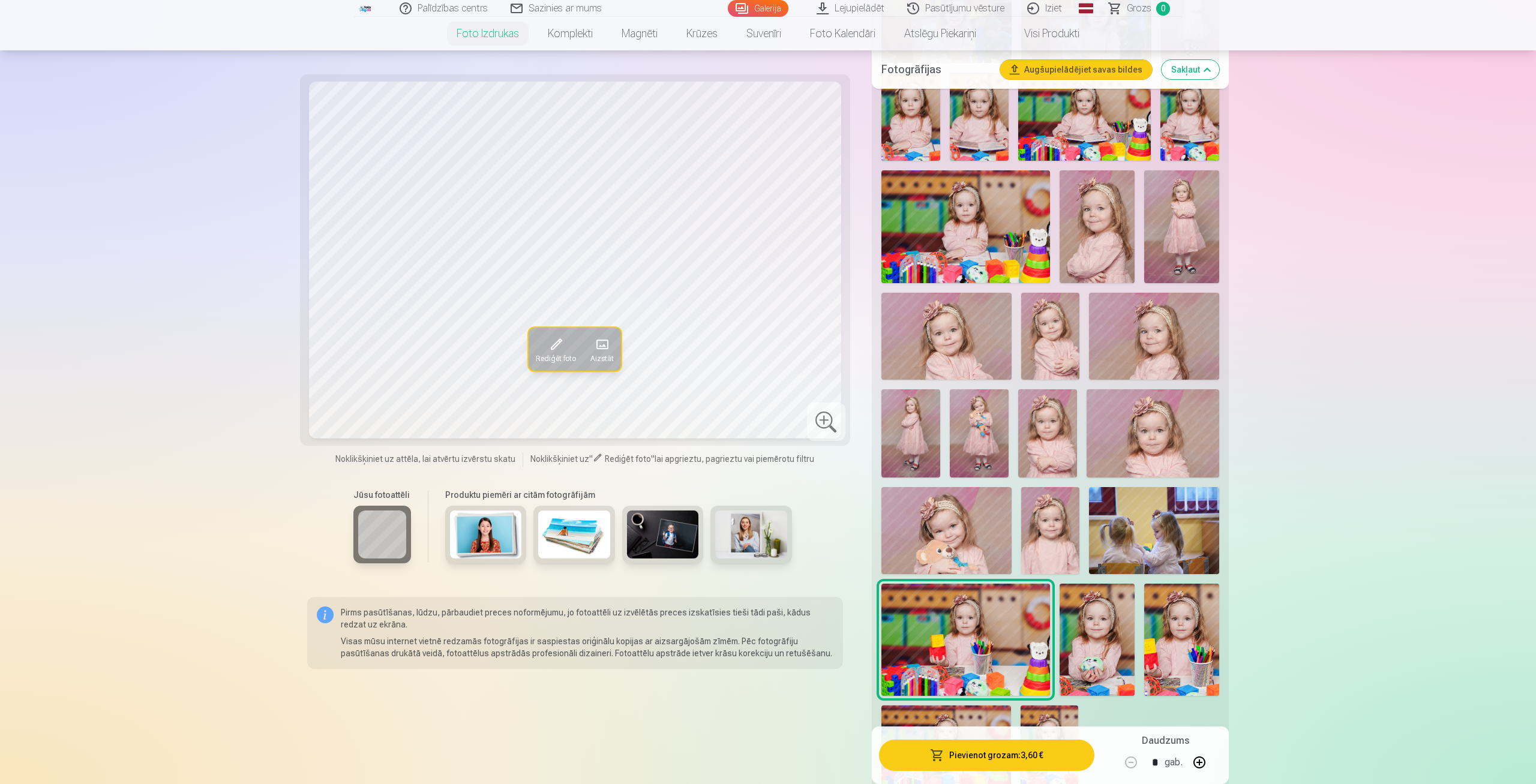
click at [1099, 641] on img at bounding box center [1097, 640] width 75 height 113
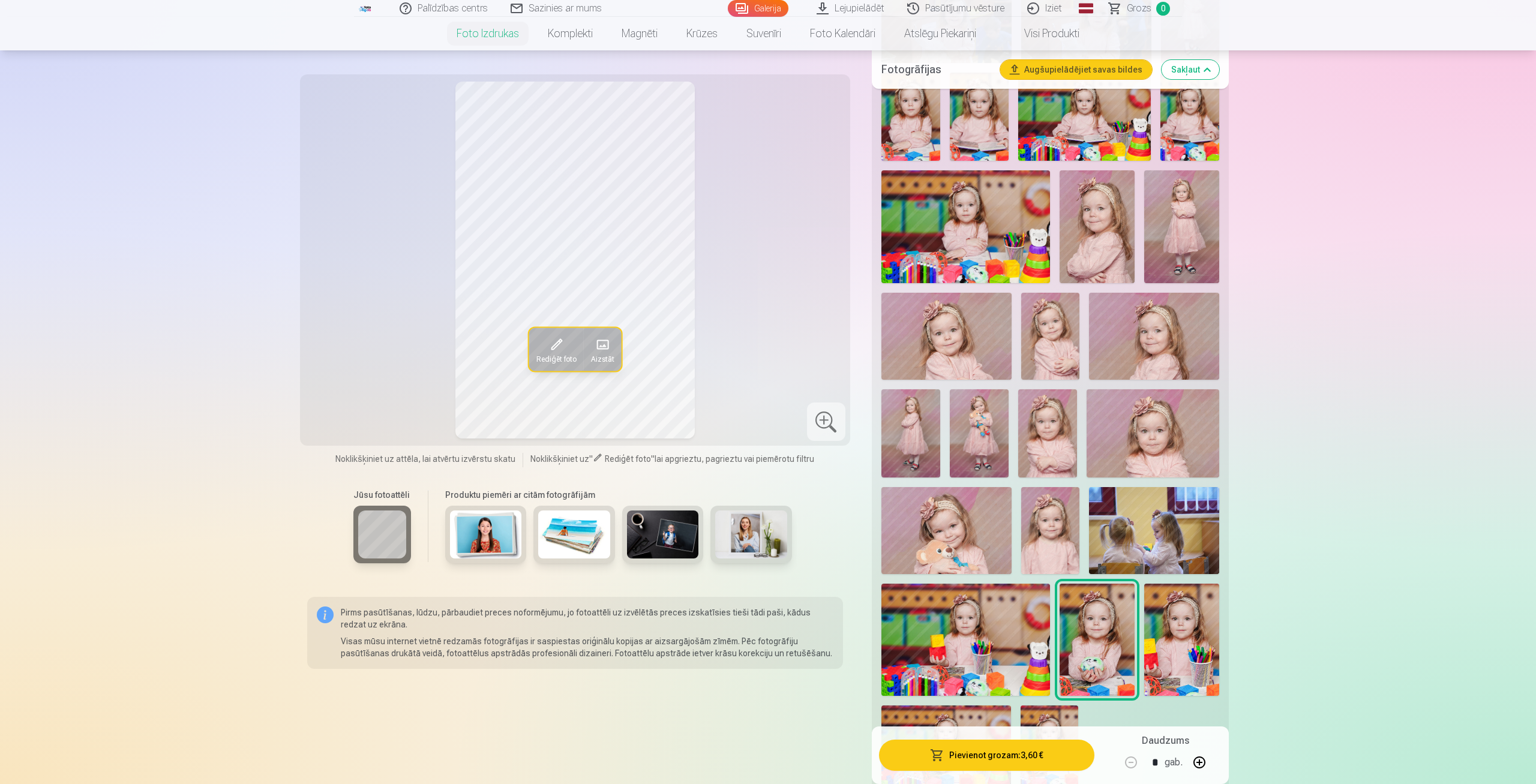
click at [1176, 619] on img at bounding box center [1182, 640] width 75 height 113
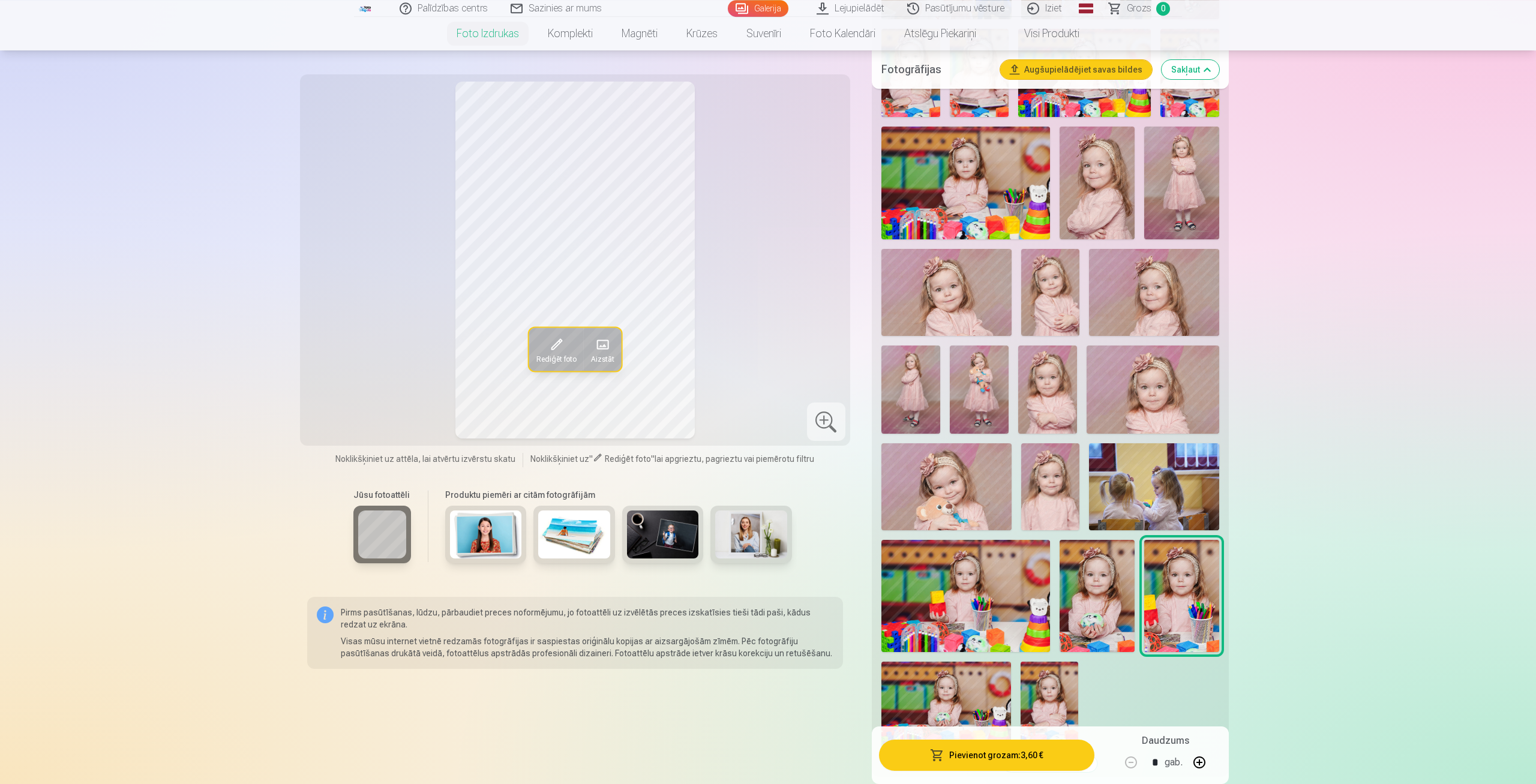
scroll to position [1061, 0]
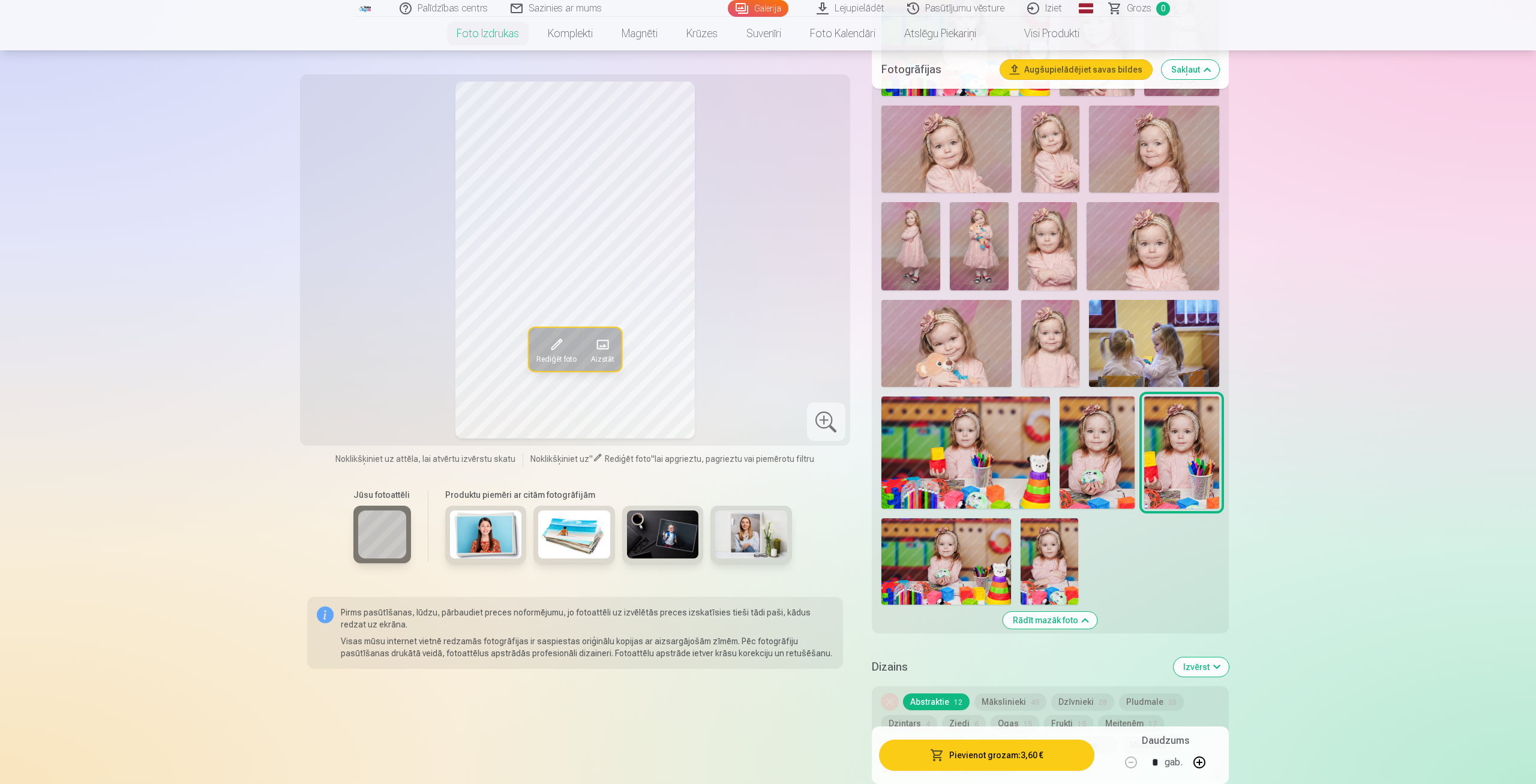
click at [930, 572] on img at bounding box center [946, 561] width 129 height 86
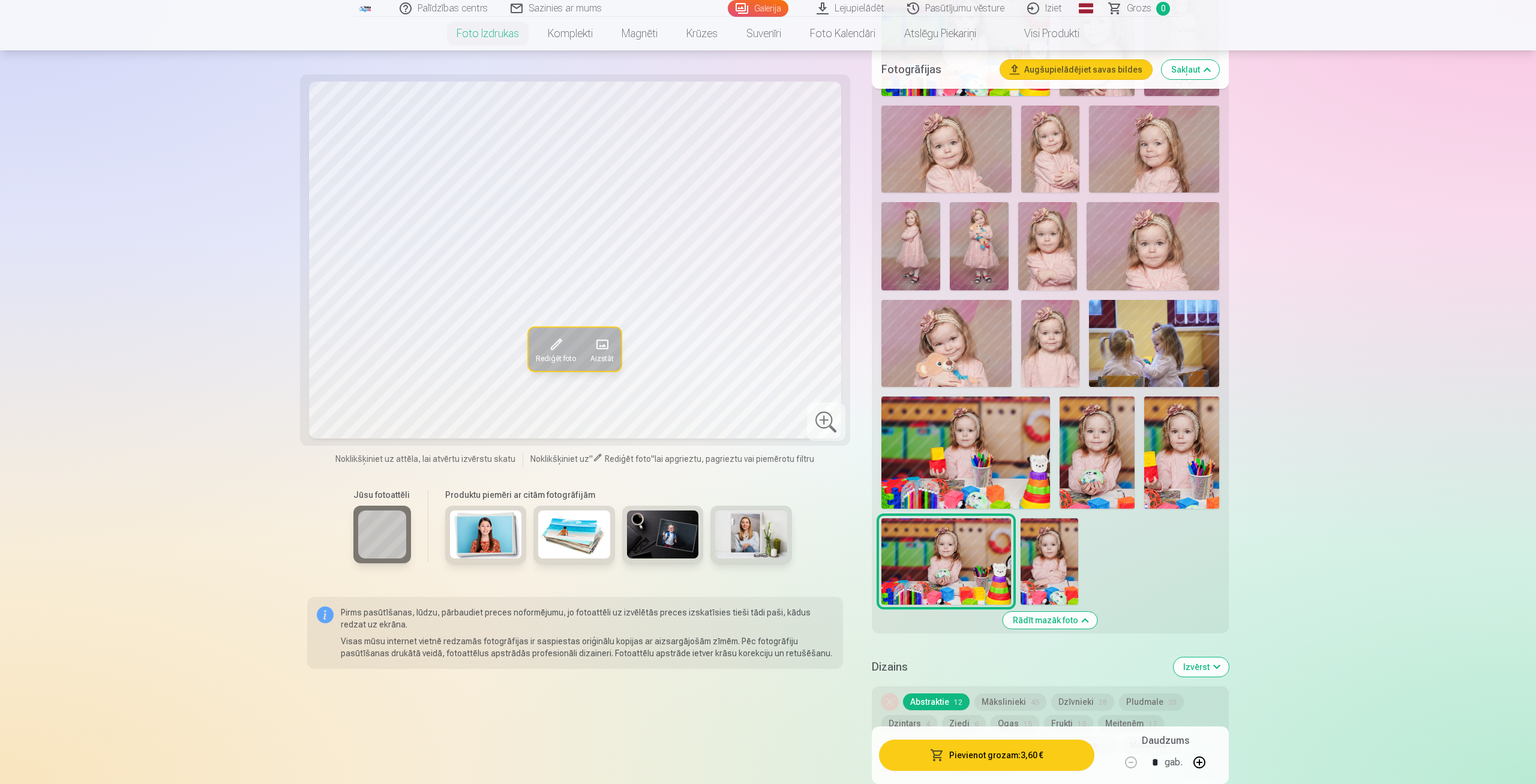
click at [1071, 557] on img at bounding box center [1049, 561] width 58 height 86
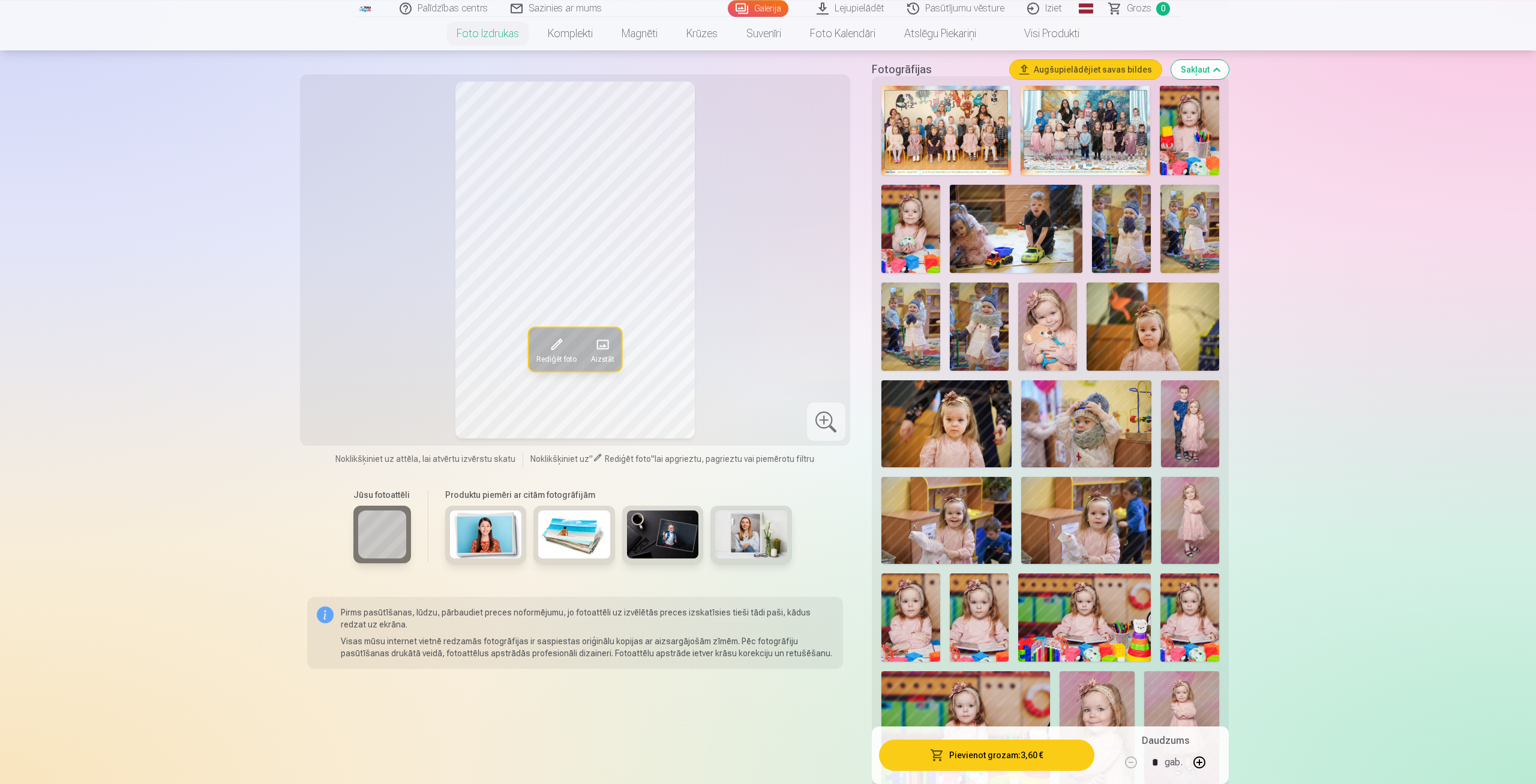
scroll to position [312, 0]
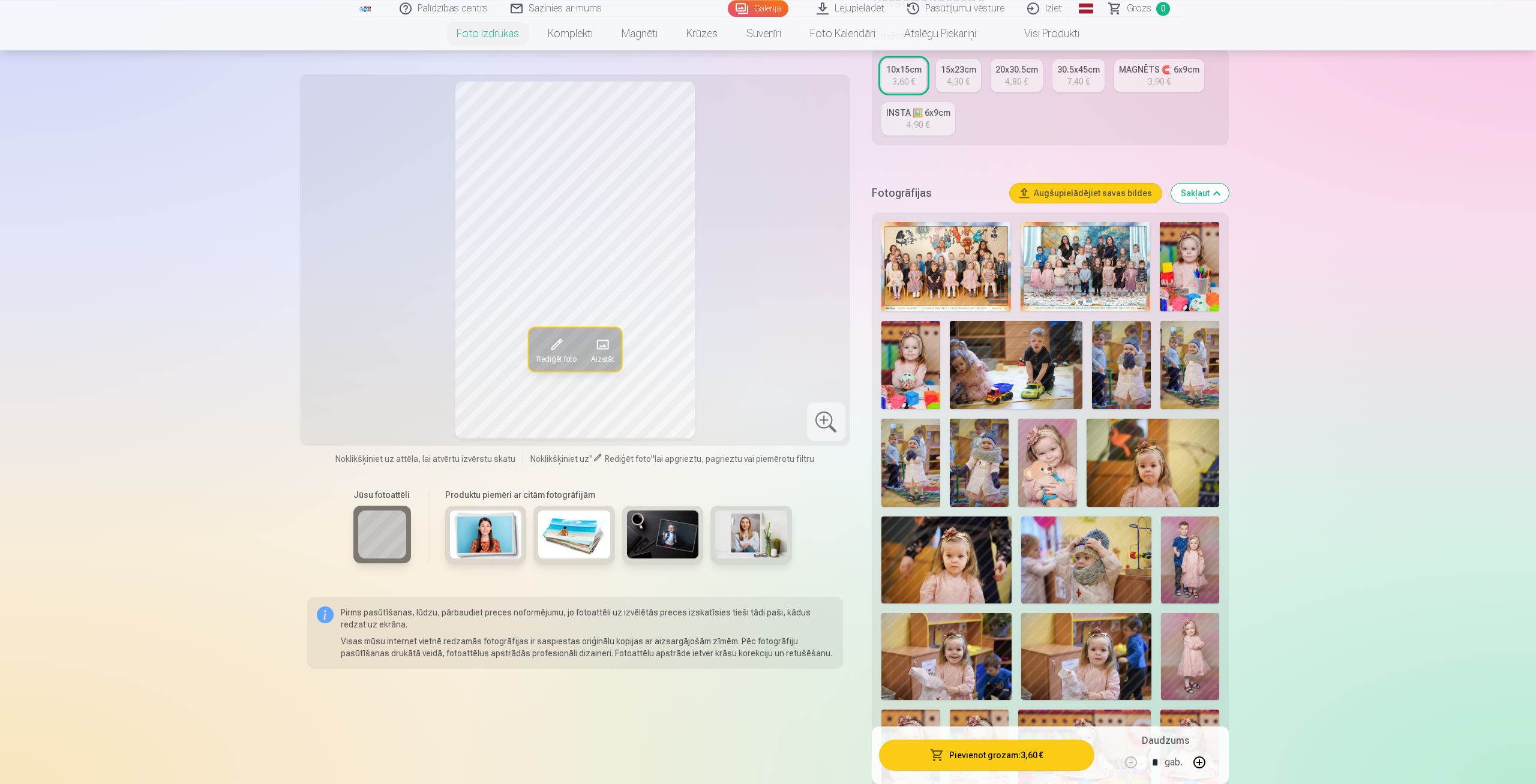
scroll to position [187, 0]
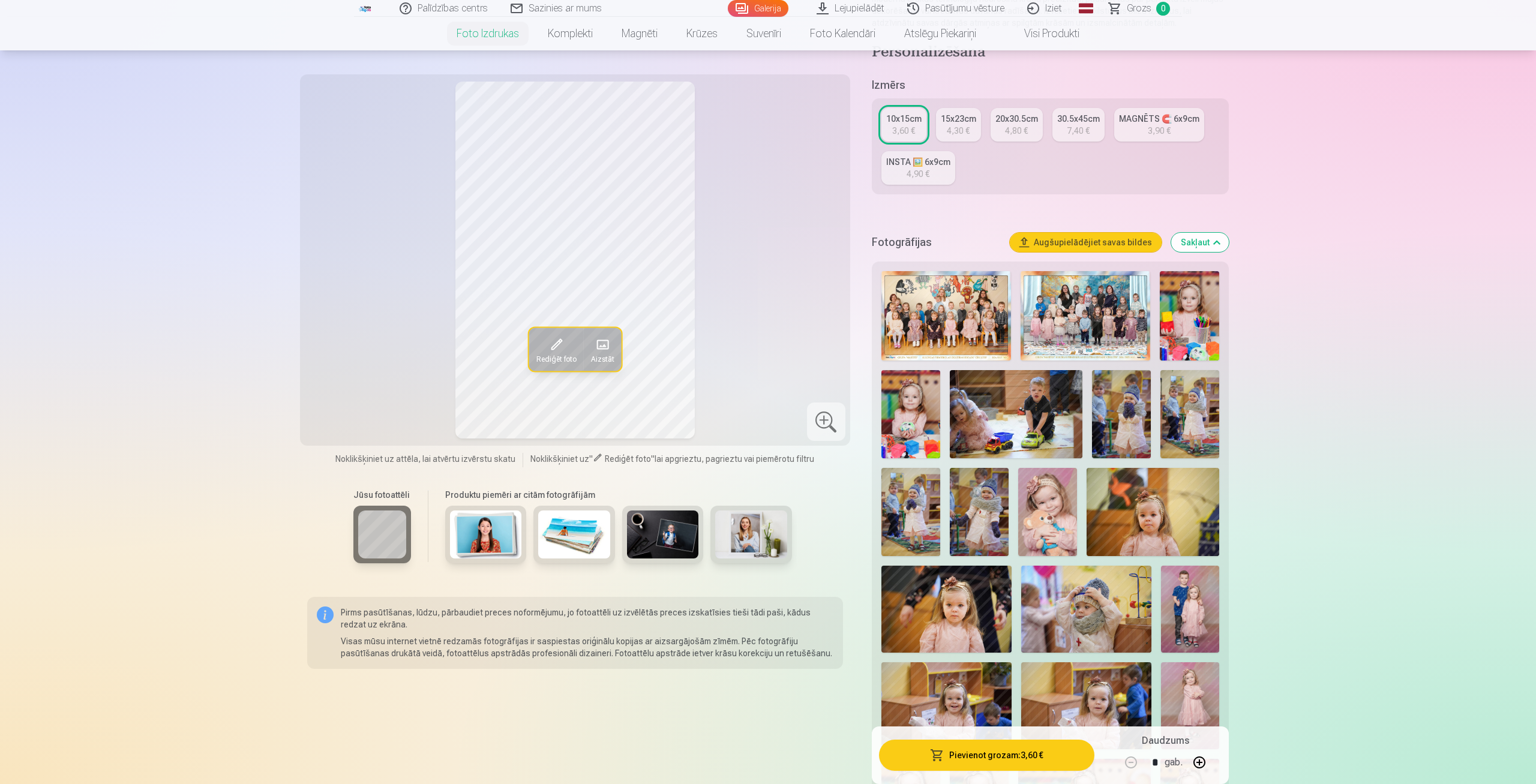
click at [951, 6] on link "Pasūtījumu vēsture" at bounding box center [956, 8] width 120 height 17
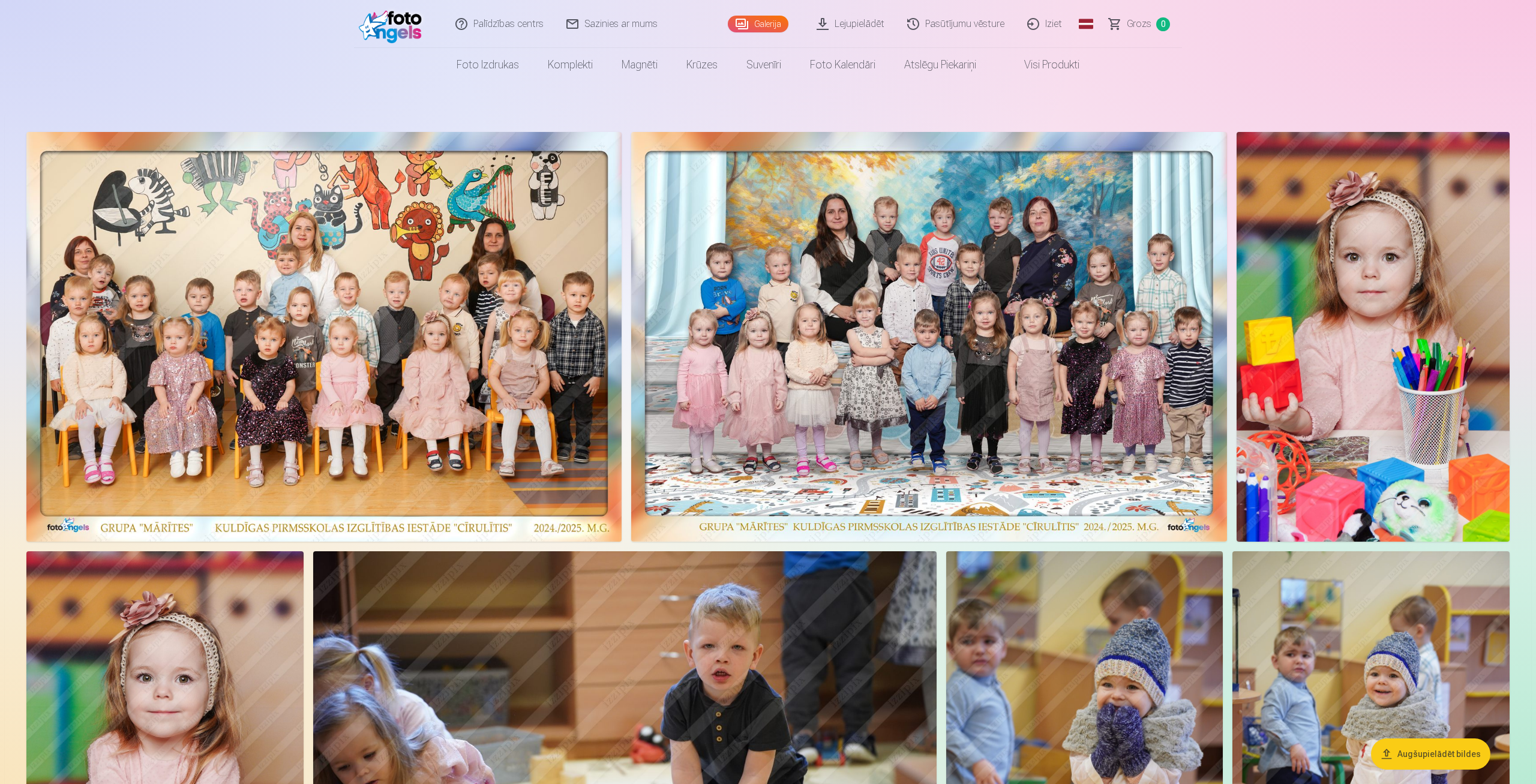
click at [1054, 20] on link "Iziet" at bounding box center [1045, 24] width 58 height 48
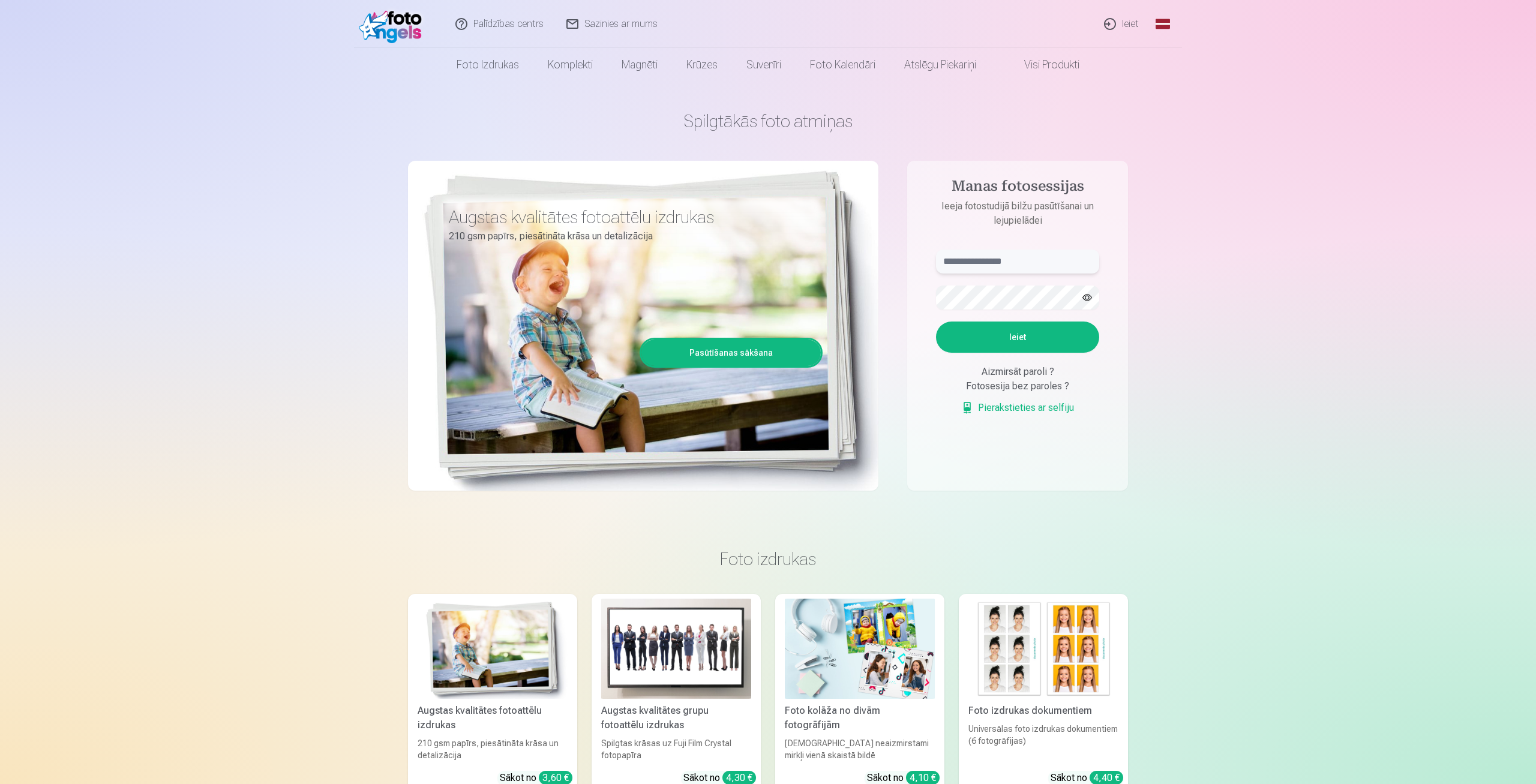
click at [999, 259] on input "text" at bounding box center [1018, 261] width 163 height 24
type input "**********"
click at [1022, 342] on button "Ieiet" at bounding box center [1018, 338] width 163 height 31
